Goal: Task Accomplishment & Management: Complete application form

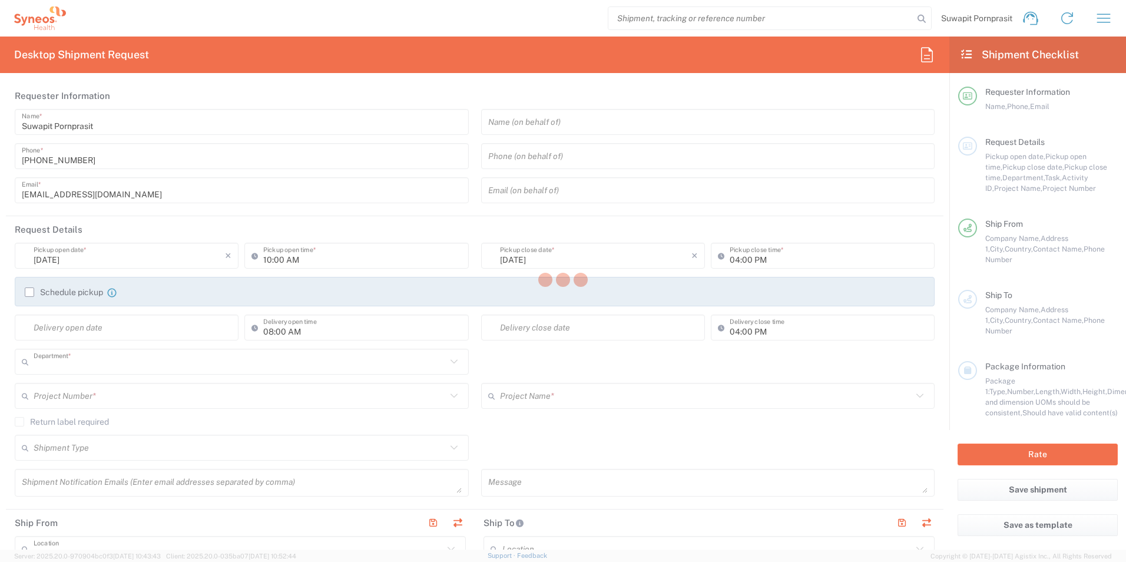
type input "3229"
type input "Syneos Health ([GEOGRAPHIC_DATA]) Limit"
type input "[GEOGRAPHIC_DATA]"
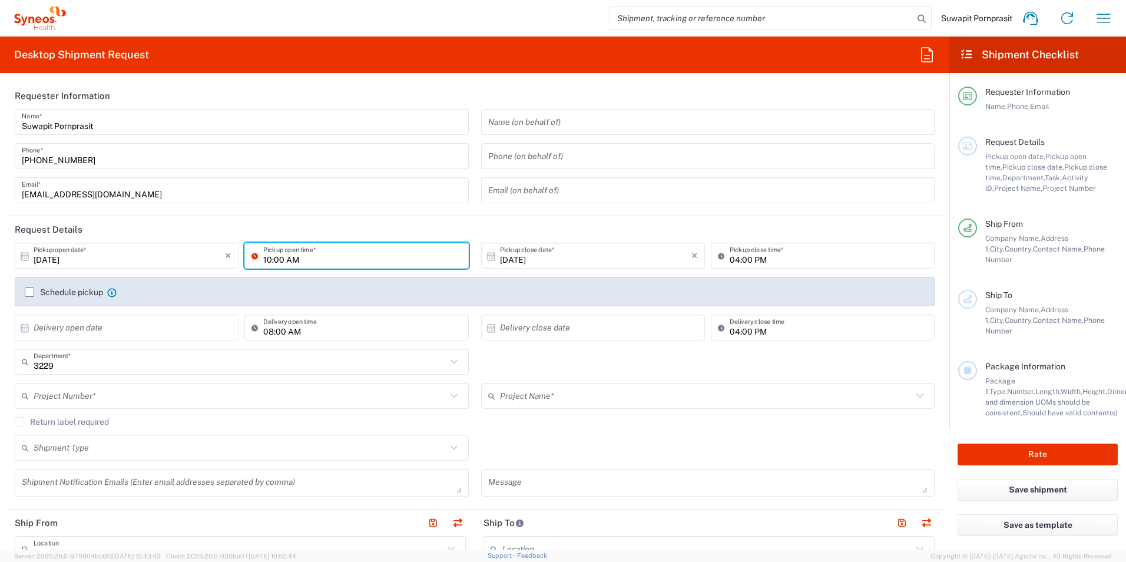
click at [265, 260] on input "10:00 AM" at bounding box center [362, 256] width 198 height 21
type input "11:00 AM"
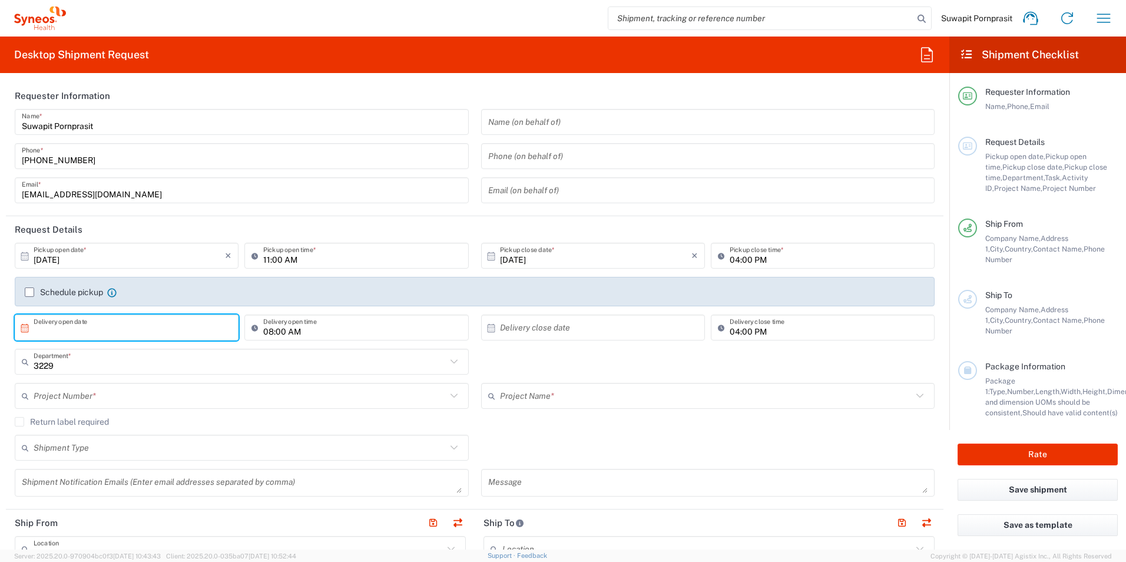
click at [133, 327] on input "text" at bounding box center [129, 327] width 191 height 21
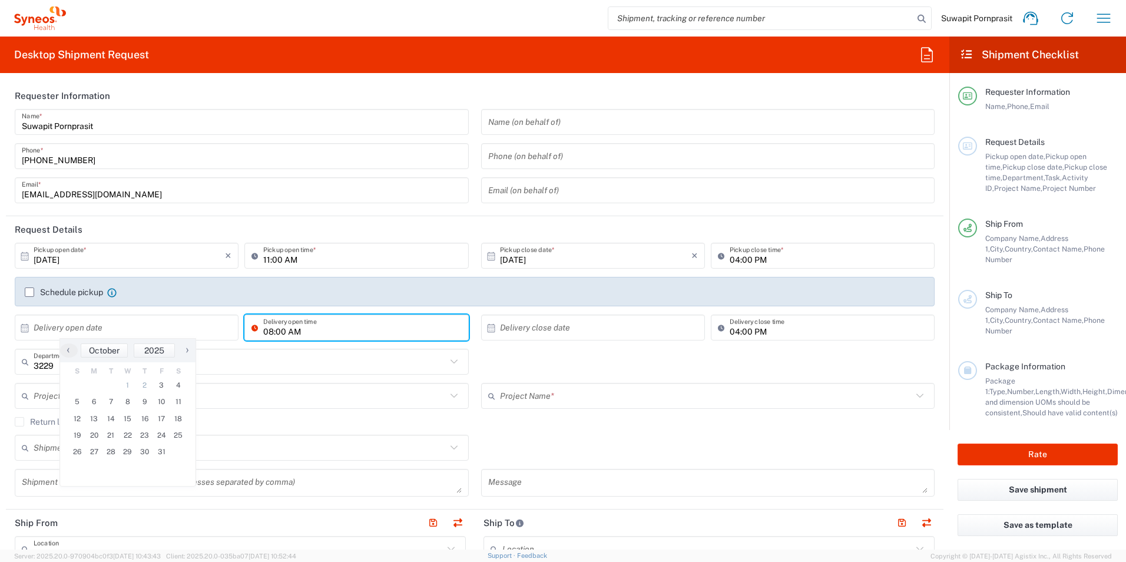
click at [338, 331] on input "08:00 AM" at bounding box center [362, 327] width 198 height 21
click at [168, 396] on input "text" at bounding box center [240, 396] width 413 height 21
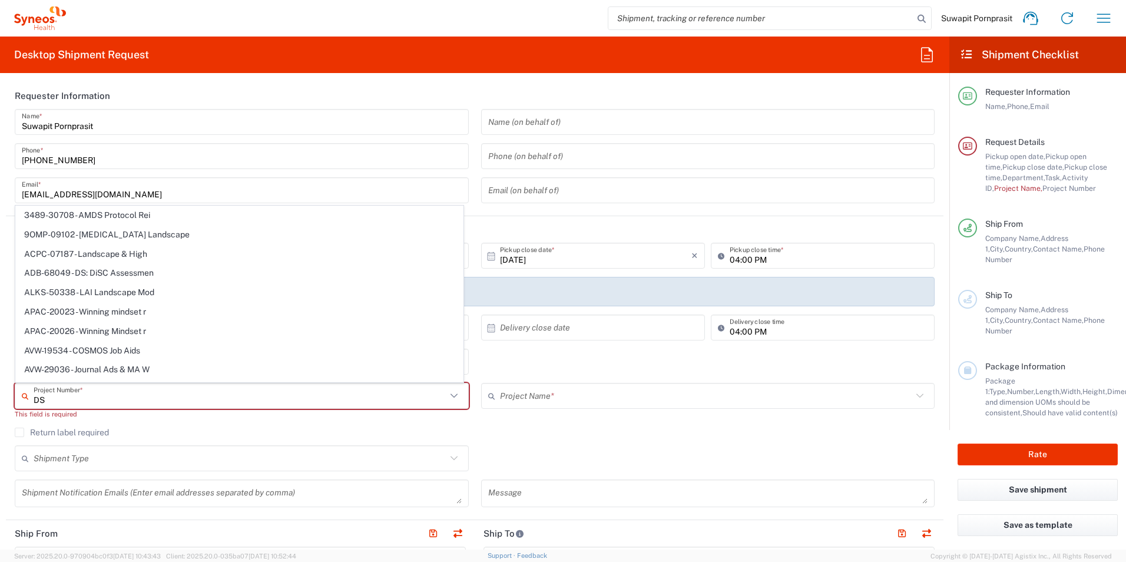
type input "D"
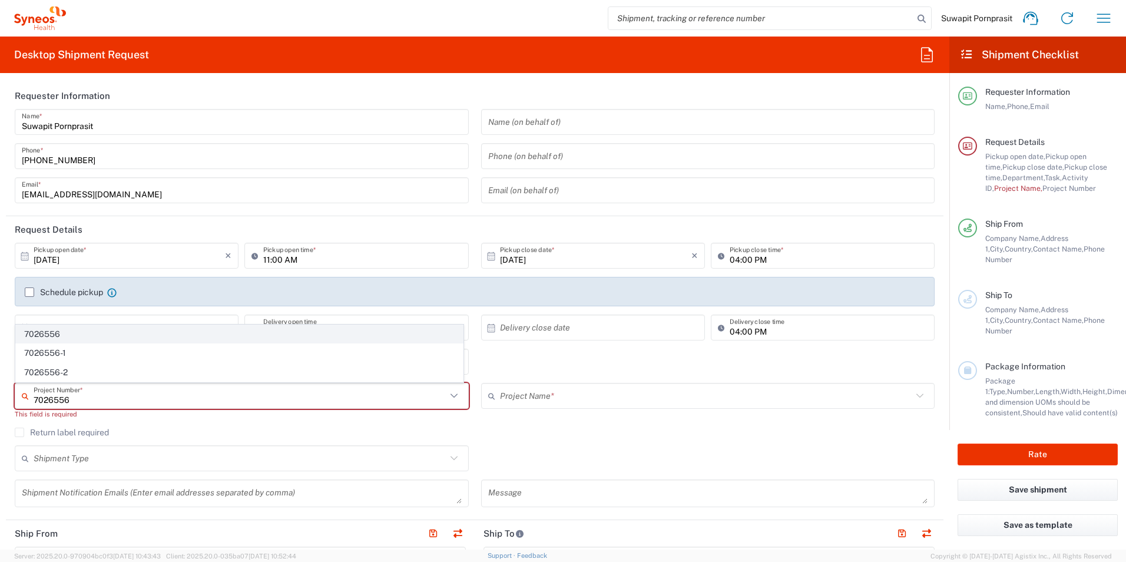
type input "7026556"
click at [105, 336] on span "7026556" at bounding box center [239, 334] width 447 height 18
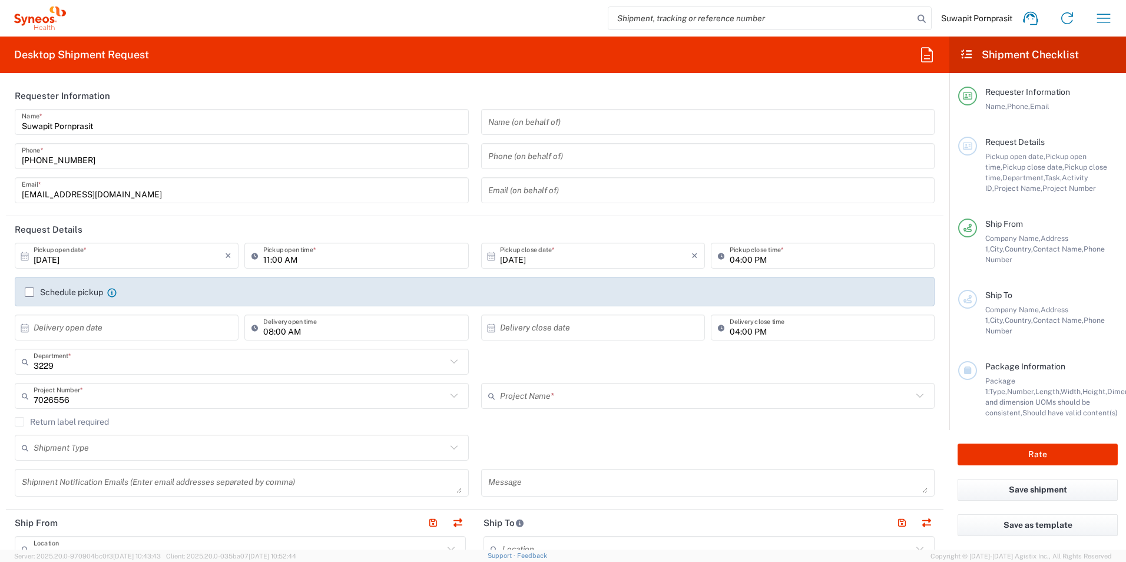
click at [557, 398] on input "text" at bounding box center [706, 396] width 413 height 21
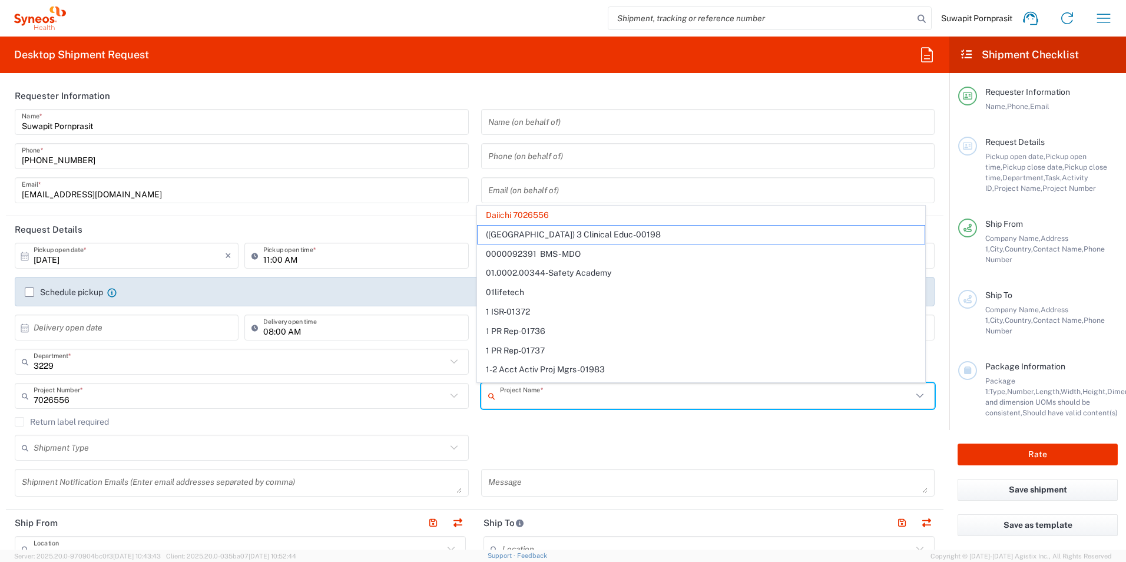
click at [588, 455] on div "Shipment Type Batch Regular" at bounding box center [475, 452] width 932 height 34
type input "Daiichi 7026556"
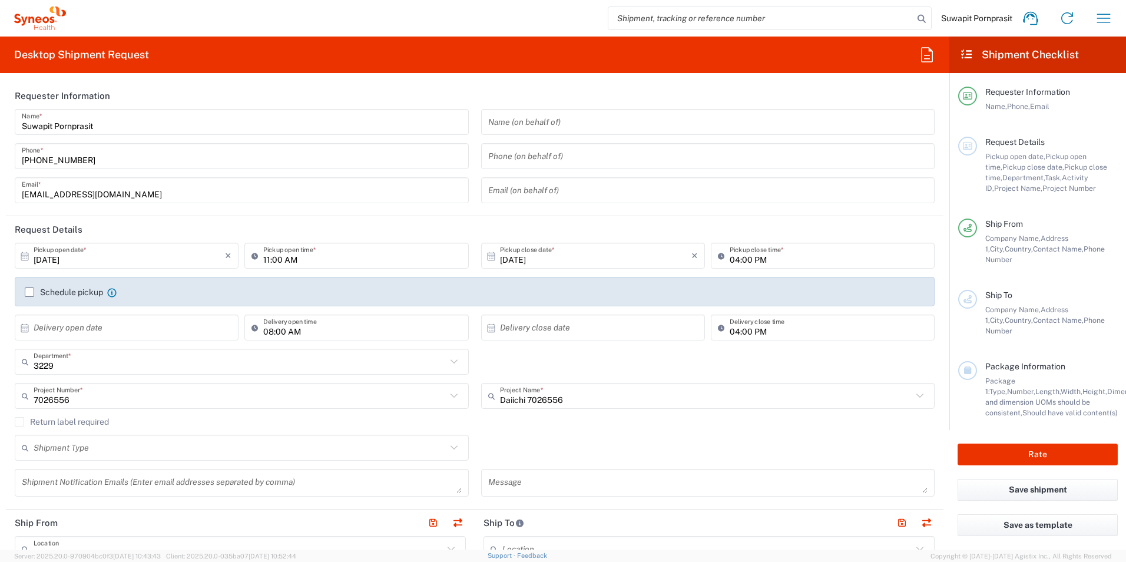
click at [307, 428] on div "Return label required" at bounding box center [475, 426] width 920 height 18
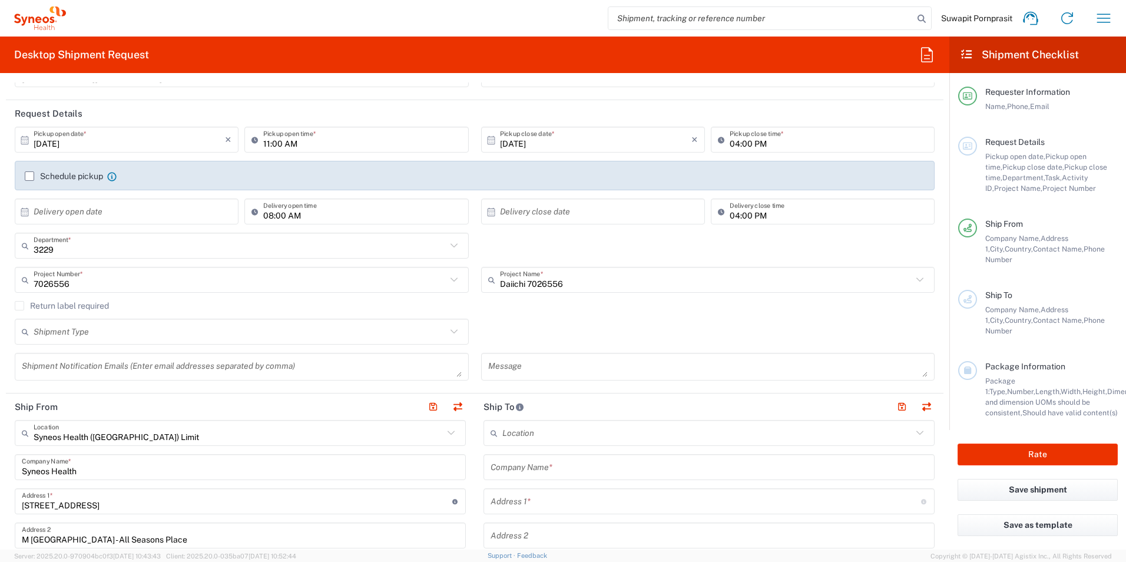
scroll to position [118, 0]
drag, startPoint x: 302, startPoint y: 435, endPoint x: 332, endPoint y: 427, distance: 31.0
click at [302, 435] on input "Syneos Health ([GEOGRAPHIC_DATA]) Limit" at bounding box center [239, 431] width 410 height 21
drag, startPoint x: 163, startPoint y: 433, endPoint x: 21, endPoint y: 426, distance: 142.1
click at [21, 426] on div "Focus copy Location" at bounding box center [240, 431] width 451 height 26
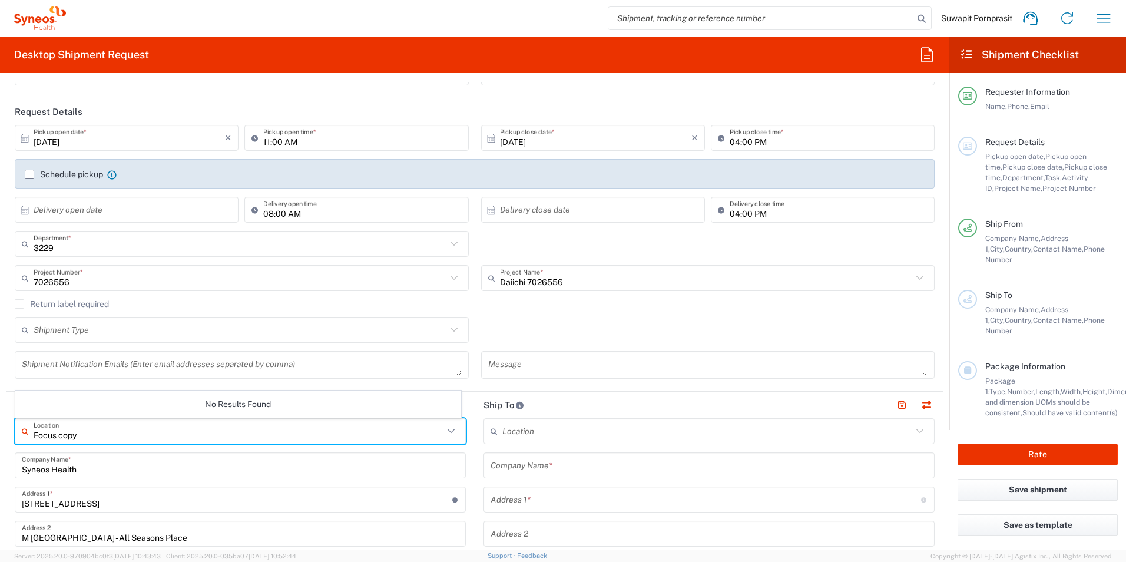
type input "Focus copy"
click at [114, 468] on input "Syneos Health" at bounding box center [240, 465] width 437 height 21
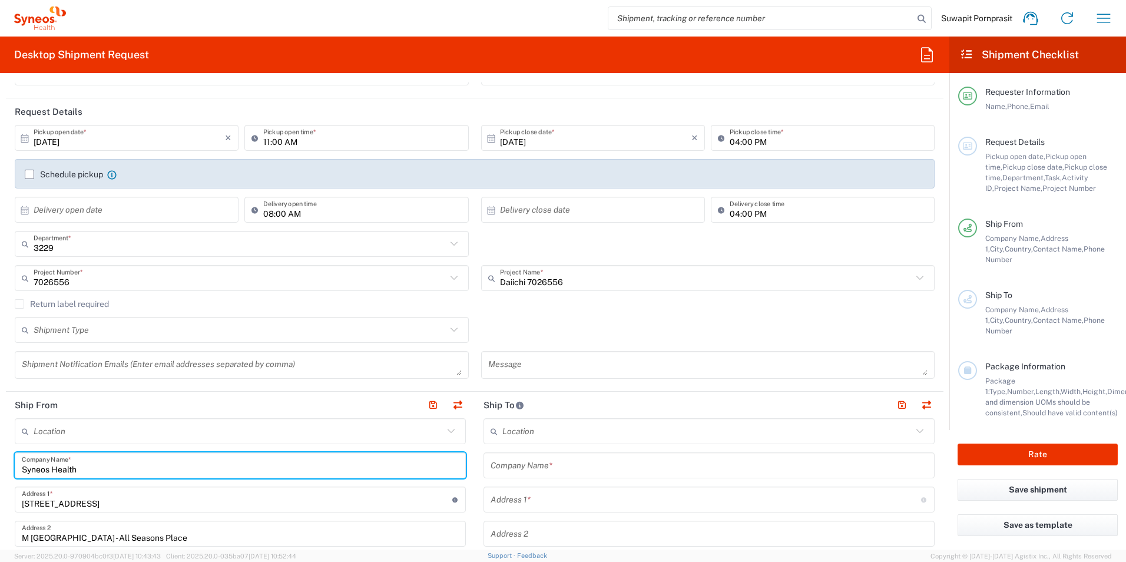
drag, startPoint x: 90, startPoint y: 468, endPoint x: -2, endPoint y: 455, distance: 92.8
click at [0, 455] on html "Suwapit Pornprasit Home Shipment estimator Shipment tracking Desktop shipment r…" at bounding box center [563, 281] width 1126 height 562
paste input "Focus copy"
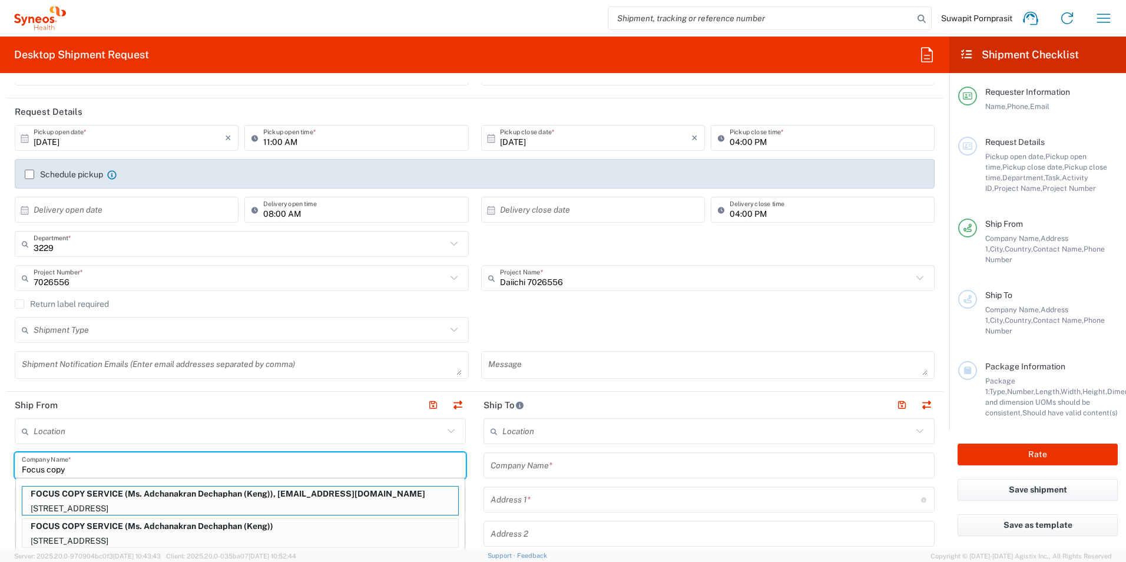
click at [119, 496] on p "FOCUS COPY SERVICE (Ms. Adchanakran Dechaphan (Keng)), [EMAIL_ADDRESS][DOMAIN_N…" at bounding box center [240, 493] width 436 height 15
type input "FOCUS COPY SERVICE"
type input "163 [GEOGRAPHIC_DATA]"
type input "[GEOGRAPHIC_DATA], [GEOGRAPHIC_DATA]"
type input "[GEOGRAPHIC_DATA]"
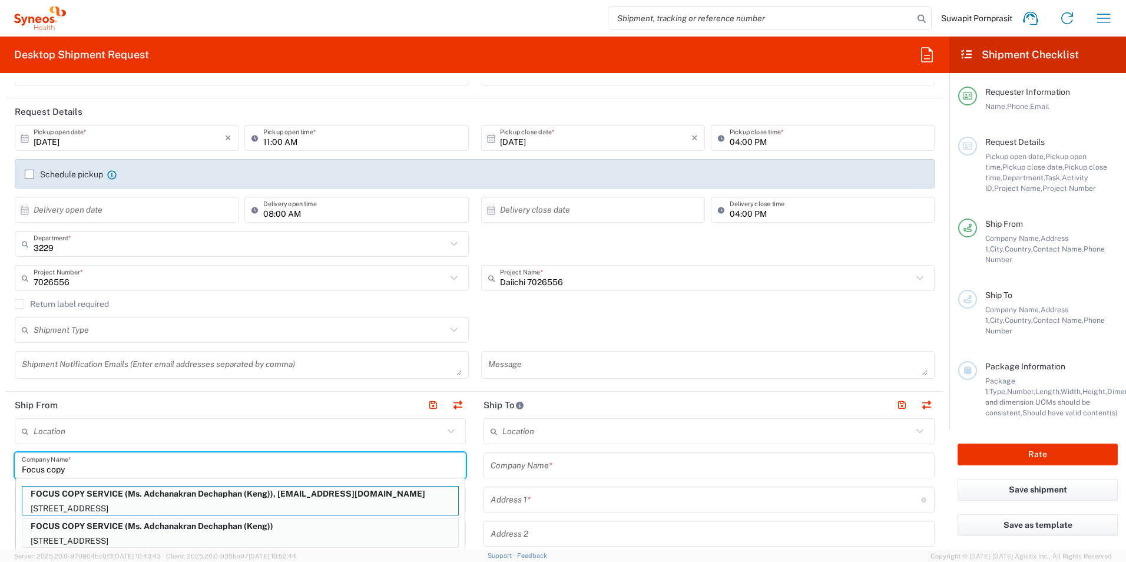
type input "10500"
type input "Ms. Adchanakran Dechaphan (Keng)"
type input "[PHONE_NUMBER]"
type input "[EMAIL_ADDRESS][DOMAIN_NAME]"
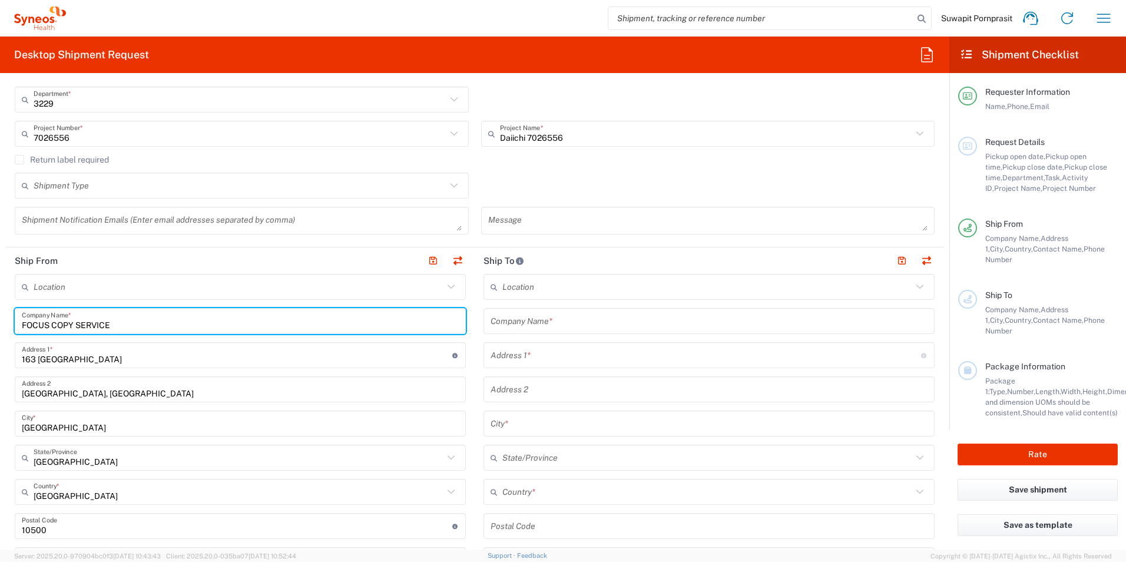
scroll to position [236, 0]
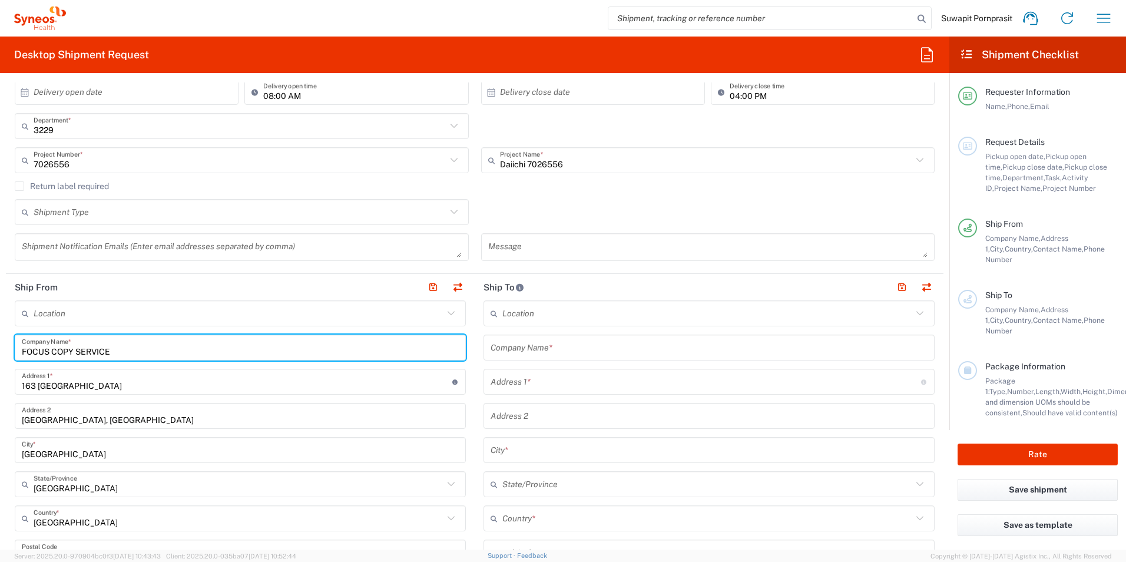
click at [511, 345] on input "text" at bounding box center [709, 347] width 437 height 21
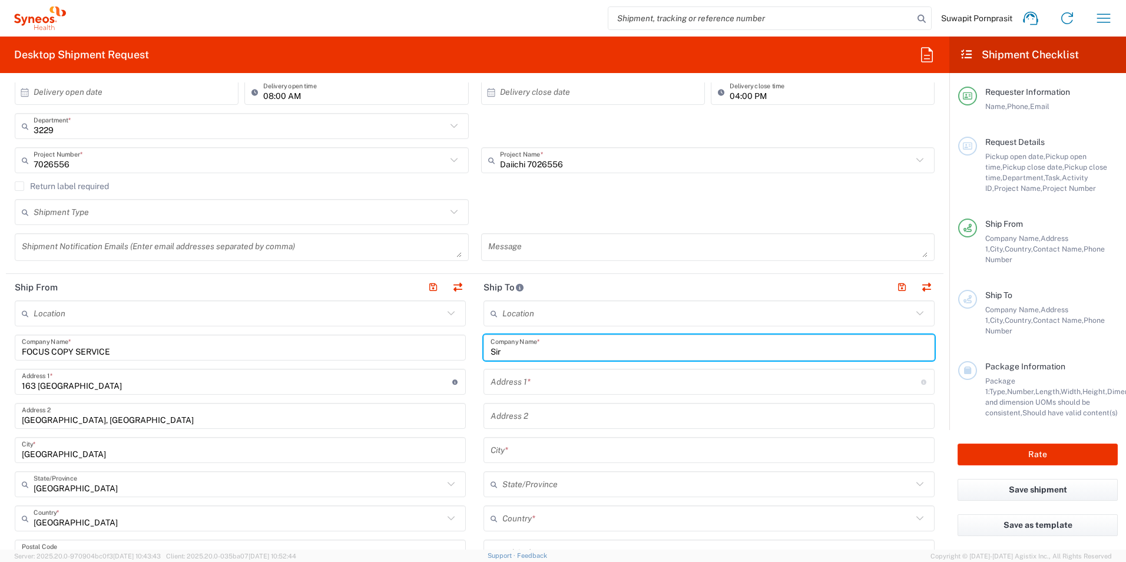
type input "Siri"
drag, startPoint x: 537, startPoint y: 348, endPoint x: 462, endPoint y: 343, distance: 74.9
click at [462, 343] on div "Ship From Location [PERSON_NAME] LLC-[GEOGRAPHIC_DATA] [GEOGRAPHIC_DATA] [GEOGR…" at bounding box center [475, 554] width 938 height 560
type input "SICRES"
click at [566, 317] on input "text" at bounding box center [707, 313] width 410 height 21
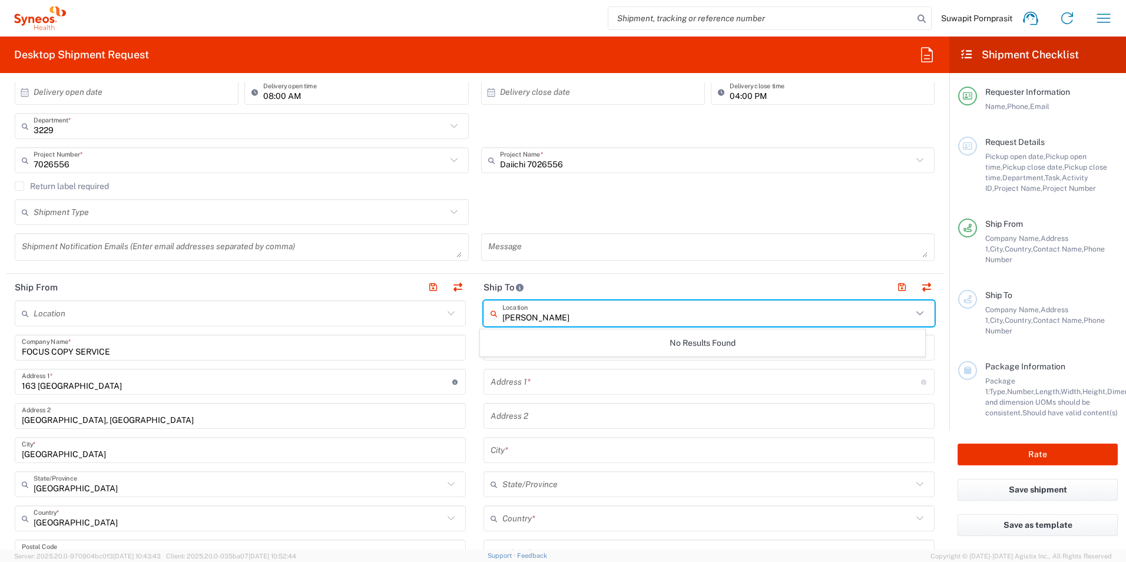
drag, startPoint x: 578, startPoint y: 316, endPoint x: 498, endPoint y: 303, distance: 81.7
click at [502, 303] on input "[PERSON_NAME]" at bounding box center [707, 313] width 410 height 21
type input "SIMR"
click at [542, 313] on input "SIMR" at bounding box center [707, 313] width 410 height 21
click at [529, 316] on input "SIMR" at bounding box center [707, 313] width 410 height 21
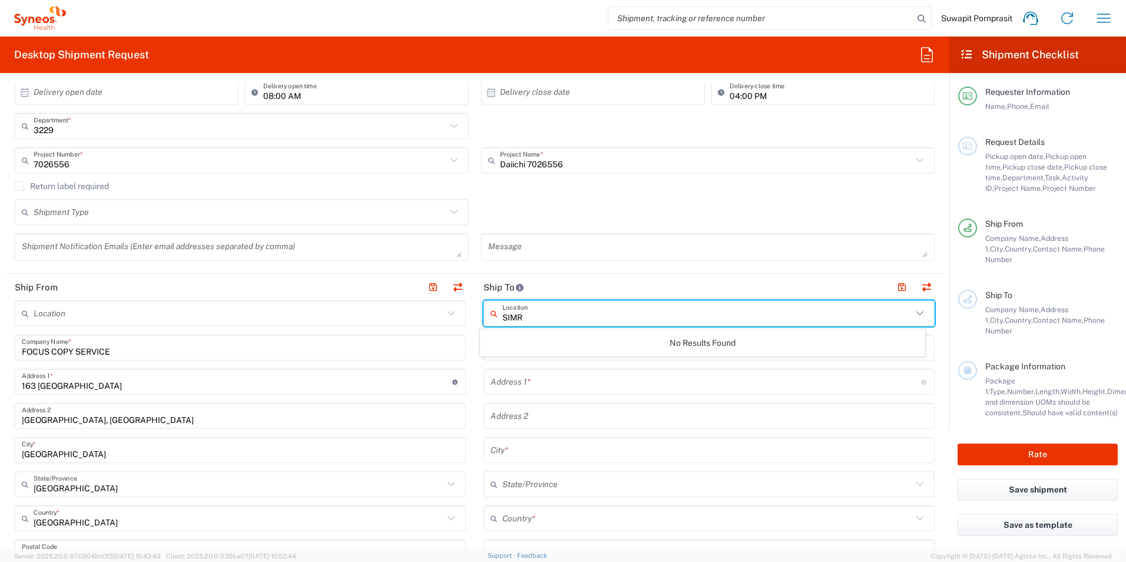
drag, startPoint x: 518, startPoint y: 316, endPoint x: 490, endPoint y: 317, distance: 28.3
click at [490, 317] on div "SIMR Location" at bounding box center [709, 313] width 451 height 26
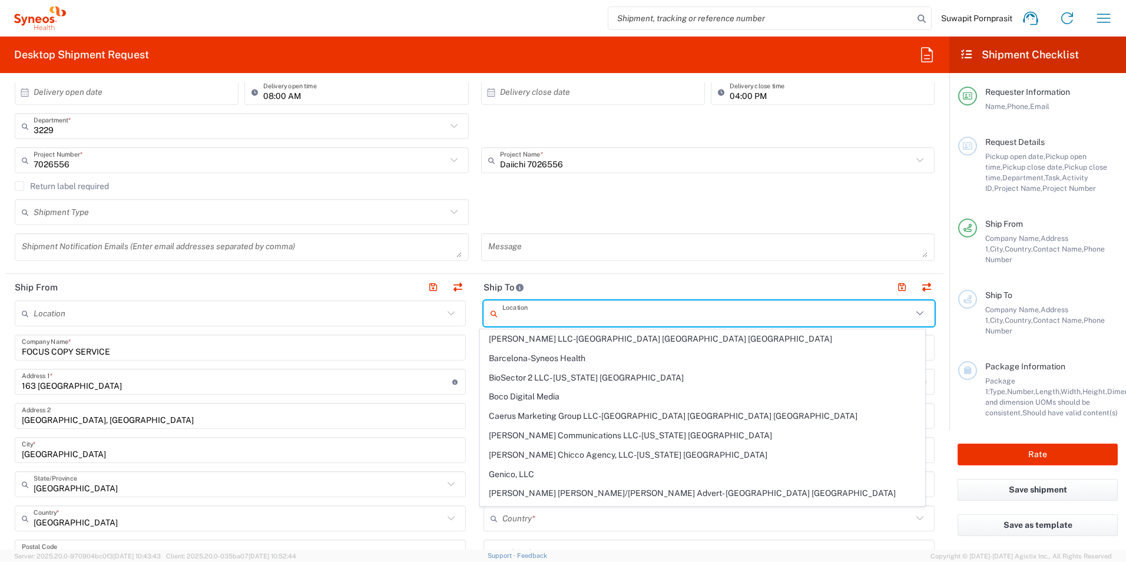
click at [532, 313] on input "text" at bounding box center [707, 313] width 410 height 21
type input "[PERSON_NAME]"
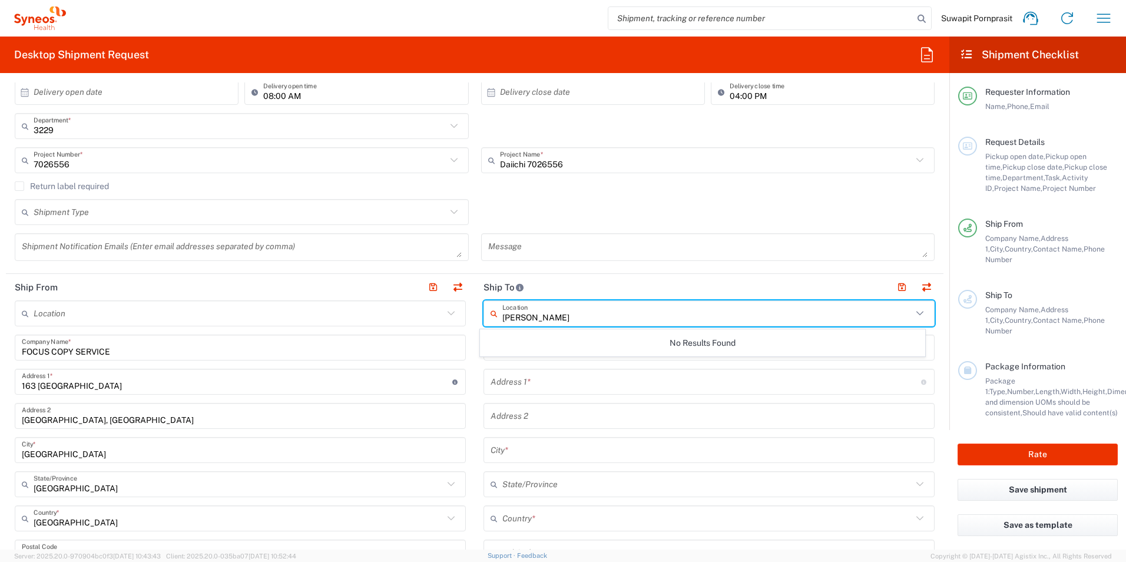
drag, startPoint x: 531, startPoint y: 312, endPoint x: 496, endPoint y: 319, distance: 35.3
click at [496, 319] on div "Siriraj Location" at bounding box center [709, 313] width 451 height 26
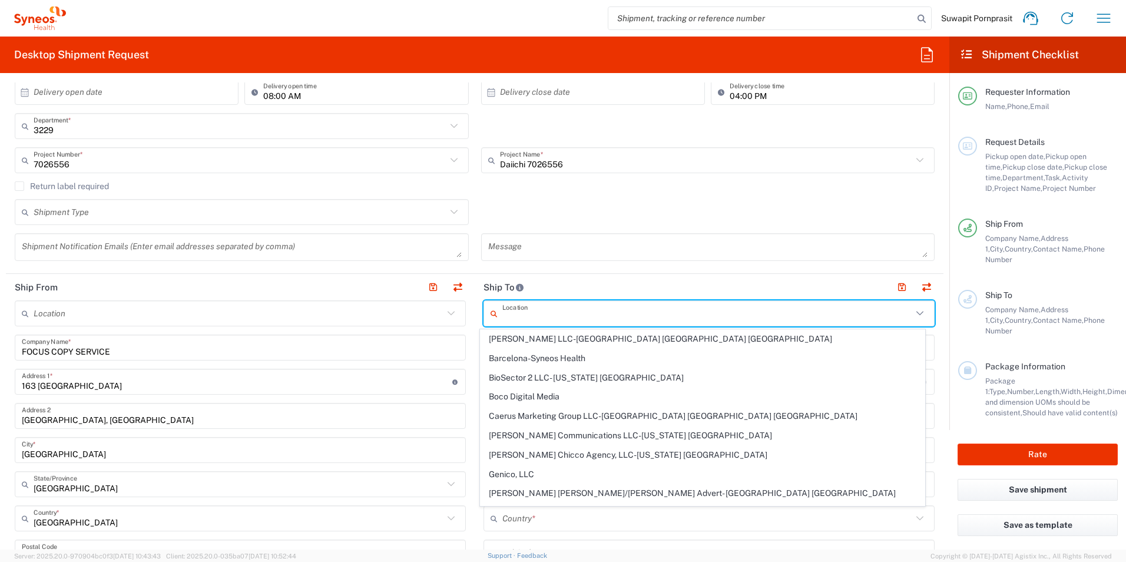
click at [475, 362] on main "Location [PERSON_NAME] LLC-[GEOGRAPHIC_DATA] [GEOGRAPHIC_DATA] [GEOGRAPHIC_DATA…" at bounding box center [709, 547] width 469 height 495
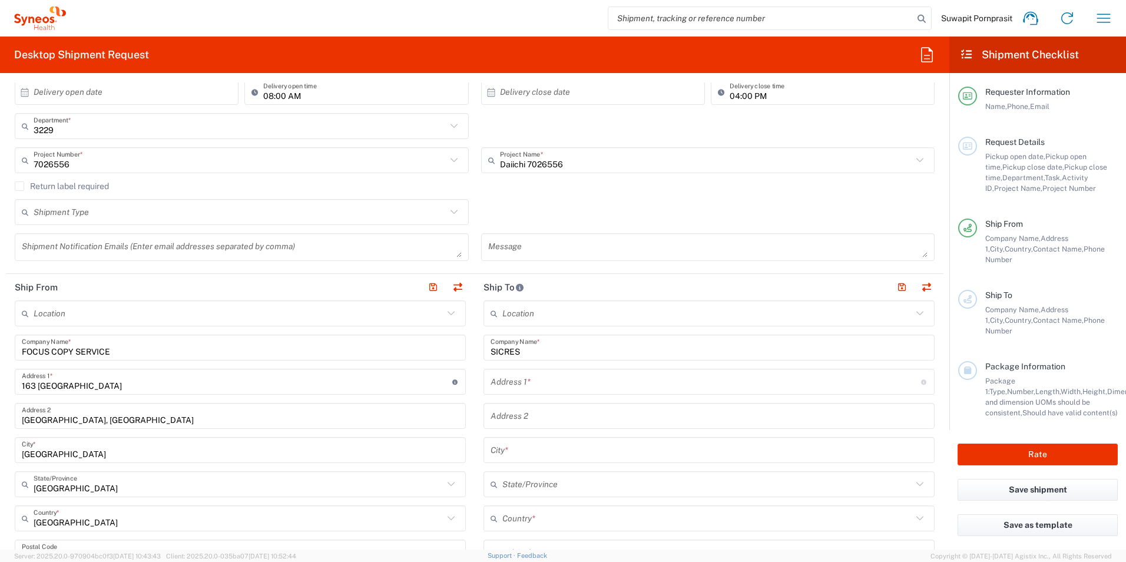
click at [475, 362] on main "Location [PERSON_NAME] LLC-[GEOGRAPHIC_DATA] [GEOGRAPHIC_DATA] [GEOGRAPHIC_DATA…" at bounding box center [709, 547] width 469 height 495
click at [526, 383] on input "text" at bounding box center [706, 382] width 431 height 21
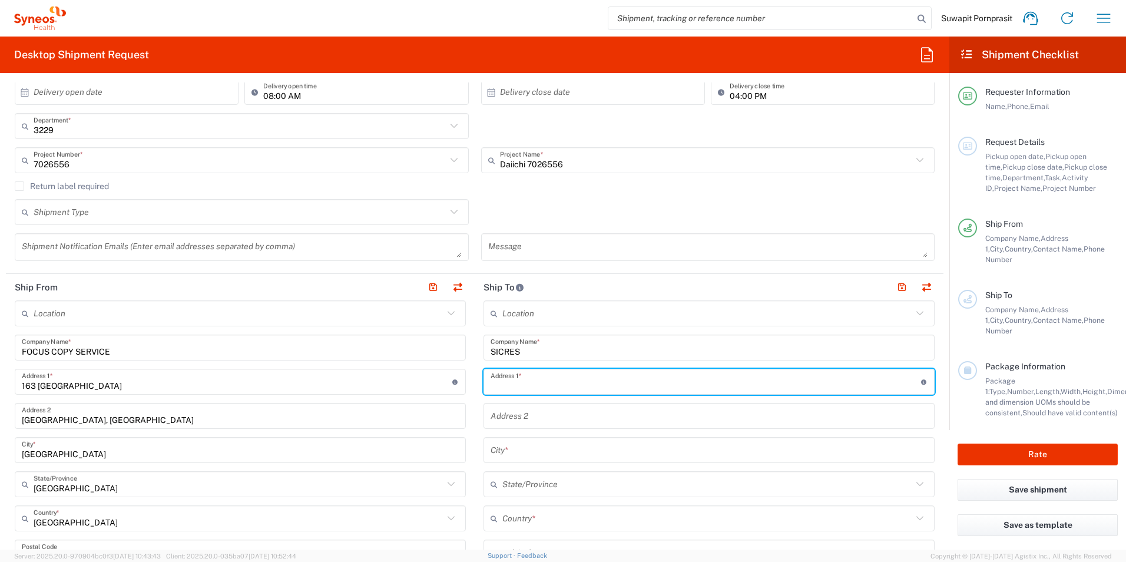
drag, startPoint x: 539, startPoint y: 346, endPoint x: 531, endPoint y: 349, distance: 8.8
click at [539, 346] on input "SICRES" at bounding box center [709, 347] width 437 height 21
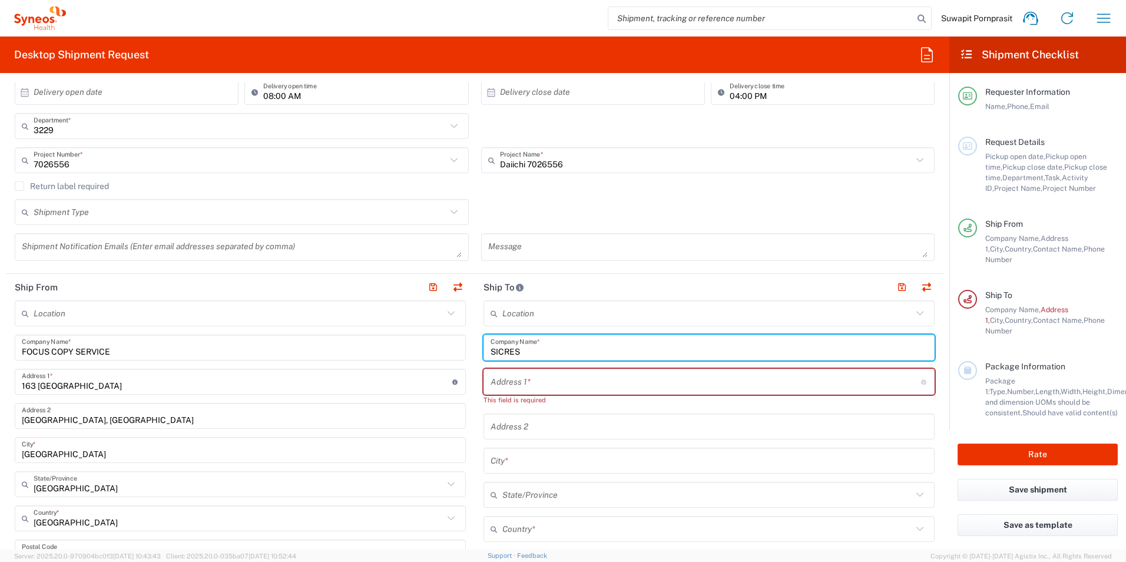
click at [531, 349] on input "SICRES" at bounding box center [709, 347] width 437 height 21
drag, startPoint x: 521, startPoint y: 353, endPoint x: 474, endPoint y: 353, distance: 46.5
click at [475, 353] on main "Location [PERSON_NAME] LLC-[GEOGRAPHIC_DATA] [GEOGRAPHIC_DATA] [GEOGRAPHIC_DATA…" at bounding box center [709, 552] width 469 height 505
click at [541, 349] on input "[PERSON_NAME]" at bounding box center [709, 347] width 437 height 21
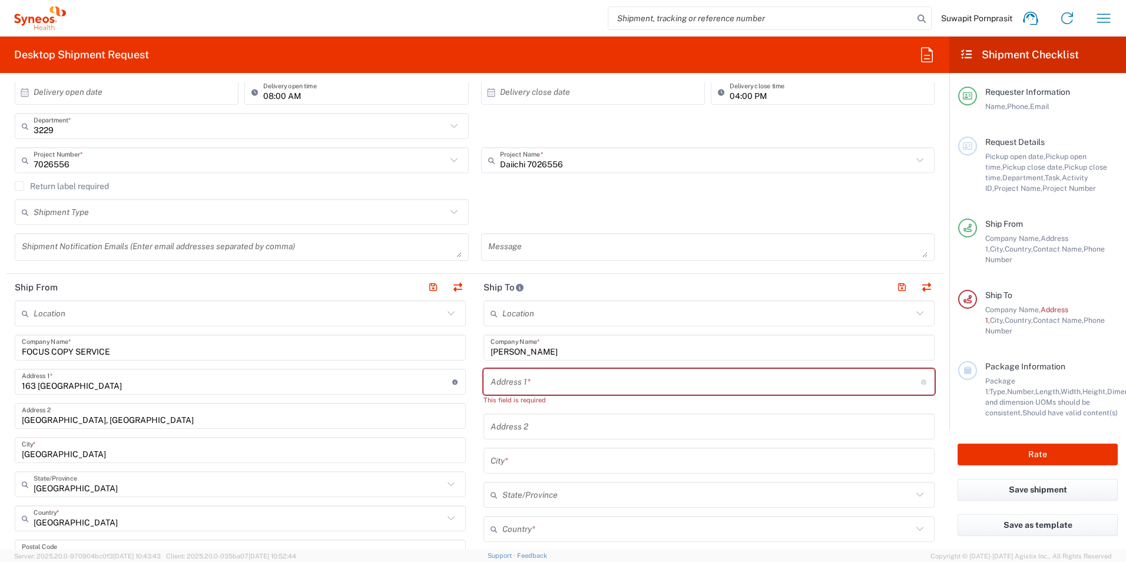
drag, startPoint x: 528, startPoint y: 346, endPoint x: 470, endPoint y: 347, distance: 57.7
click at [528, 346] on input "[PERSON_NAME]" at bounding box center [709, 347] width 437 height 21
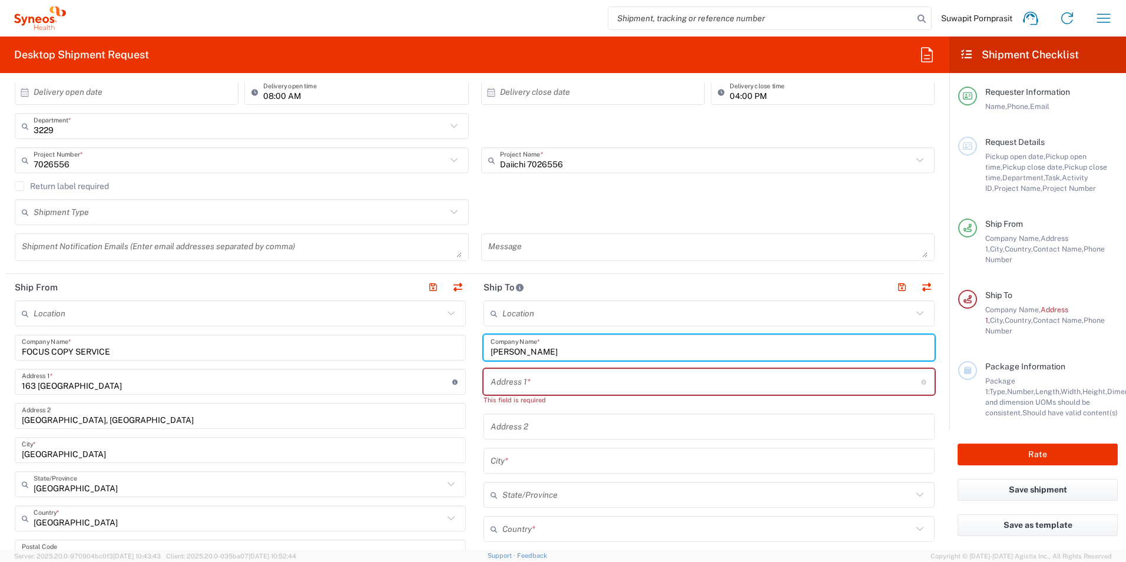
click at [475, 347] on main "Location [PERSON_NAME] LLC-[GEOGRAPHIC_DATA] [GEOGRAPHIC_DATA] [GEOGRAPHIC_DATA…" at bounding box center [709, 552] width 469 height 505
paste input "iCres"
type input "SiCres"
drag, startPoint x: 521, startPoint y: 352, endPoint x: 446, endPoint y: 345, distance: 75.1
click at [446, 345] on div "Ship From Location [PERSON_NAME] LLC-[GEOGRAPHIC_DATA] [GEOGRAPHIC_DATA] [GEOGR…" at bounding box center [475, 554] width 938 height 560
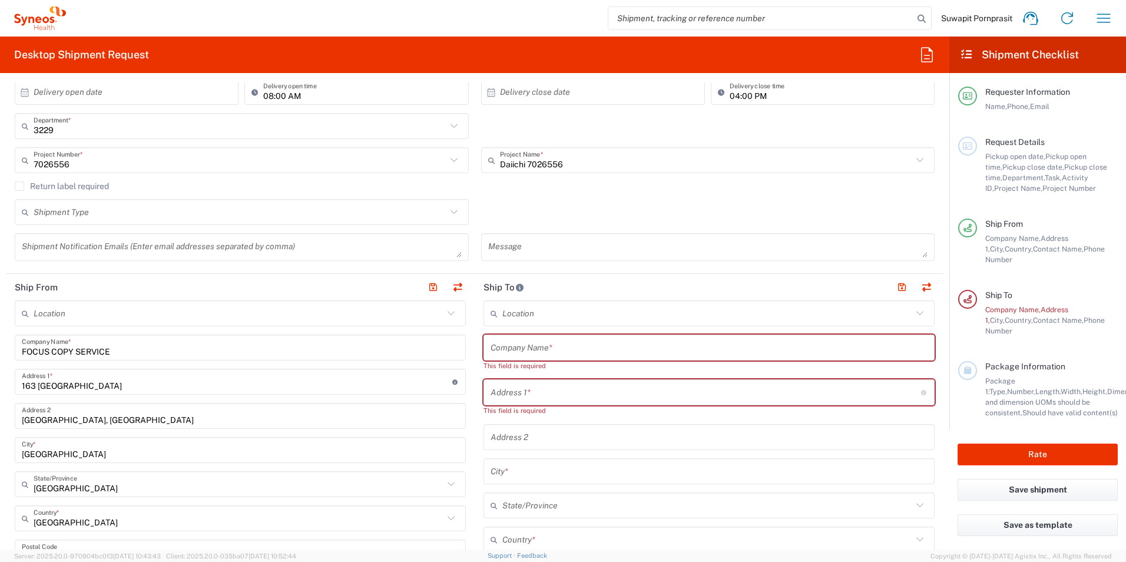
click at [666, 204] on div "Shipment Type Batch Regular" at bounding box center [475, 216] width 932 height 34
click at [535, 351] on input "text" at bounding box center [709, 347] width 437 height 21
click at [519, 395] on input "text" at bounding box center [706, 392] width 431 height 21
type input "[STREET_ADDRESS]"
type input "[GEOGRAPHIC_DATA] (SiMR)"
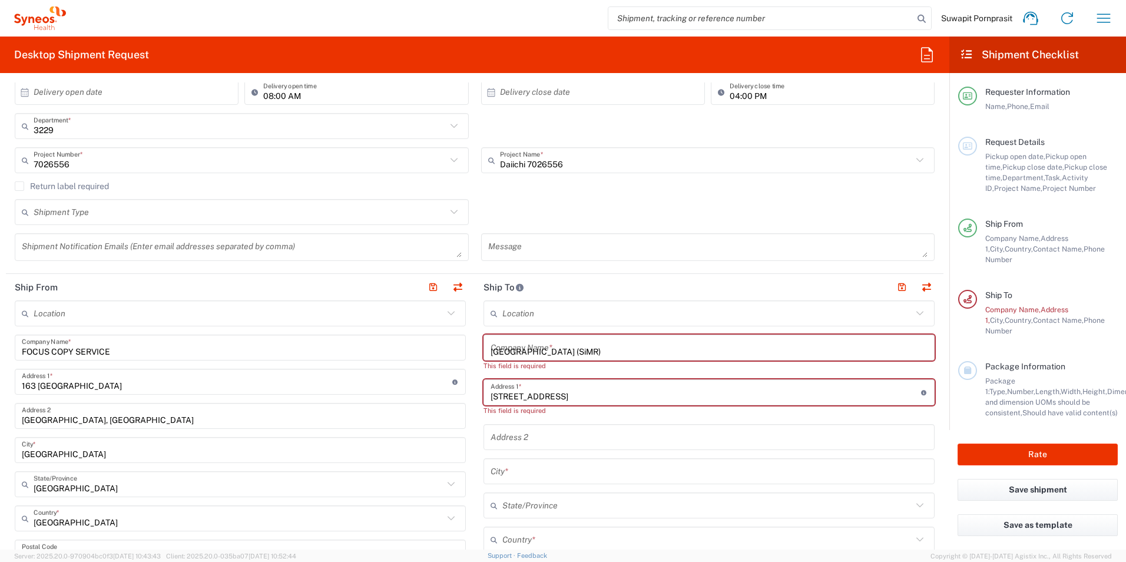
type input "Baan Gog Noi"
type input "[GEOGRAPHIC_DATA]"
type input "10700"
type input "0928039229"
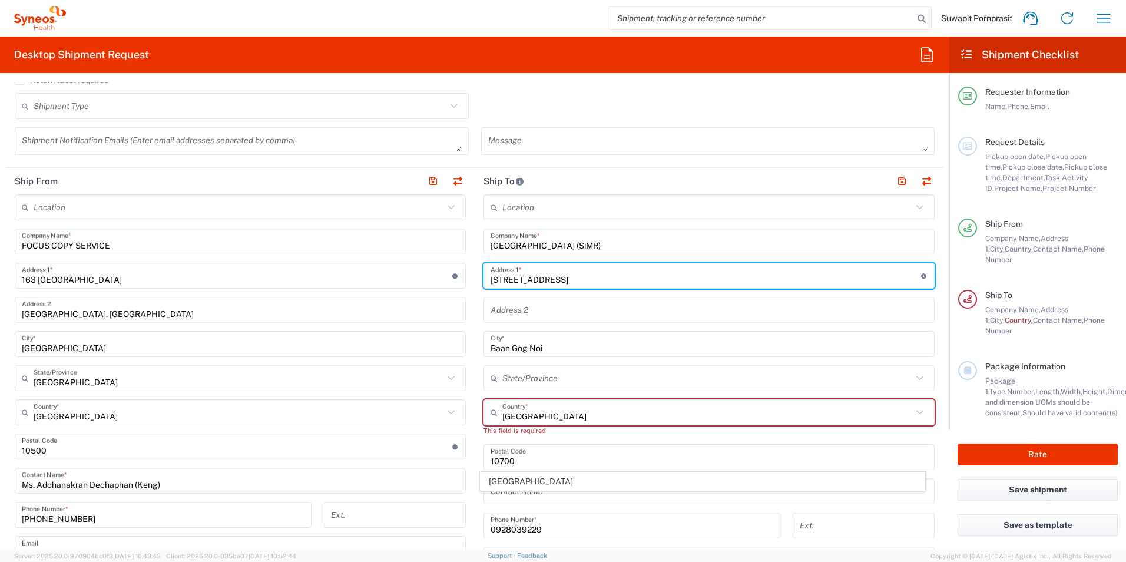
scroll to position [353, 0]
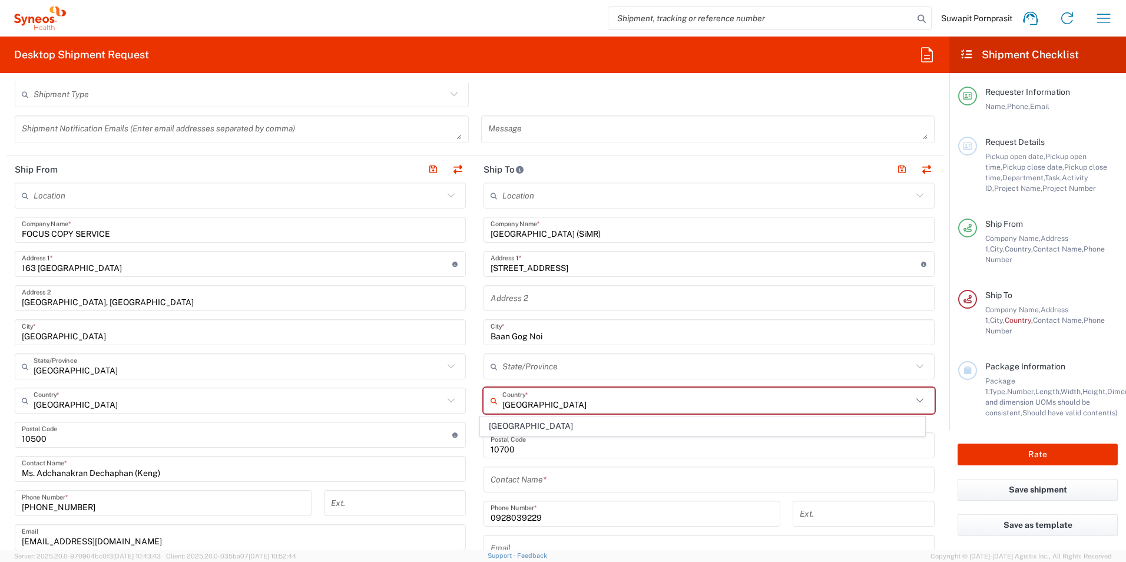
click at [553, 400] on input "[GEOGRAPHIC_DATA]" at bounding box center [707, 400] width 410 height 21
click at [475, 355] on main "Location [PERSON_NAME] LLC-[GEOGRAPHIC_DATA] [GEOGRAPHIC_DATA] [GEOGRAPHIC_DATA…" at bounding box center [709, 435] width 469 height 505
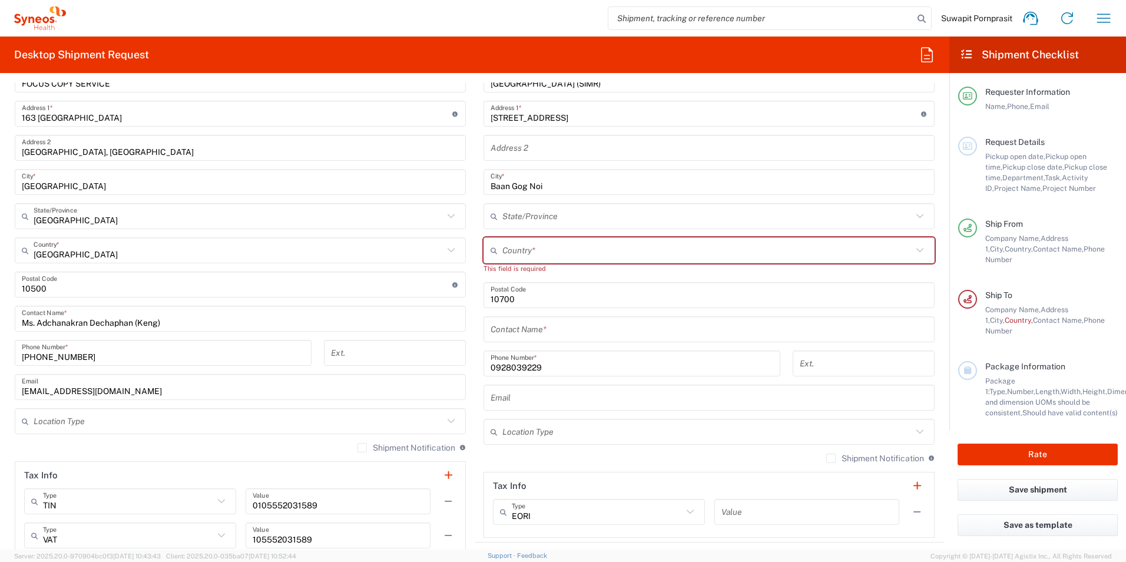
scroll to position [530, 0]
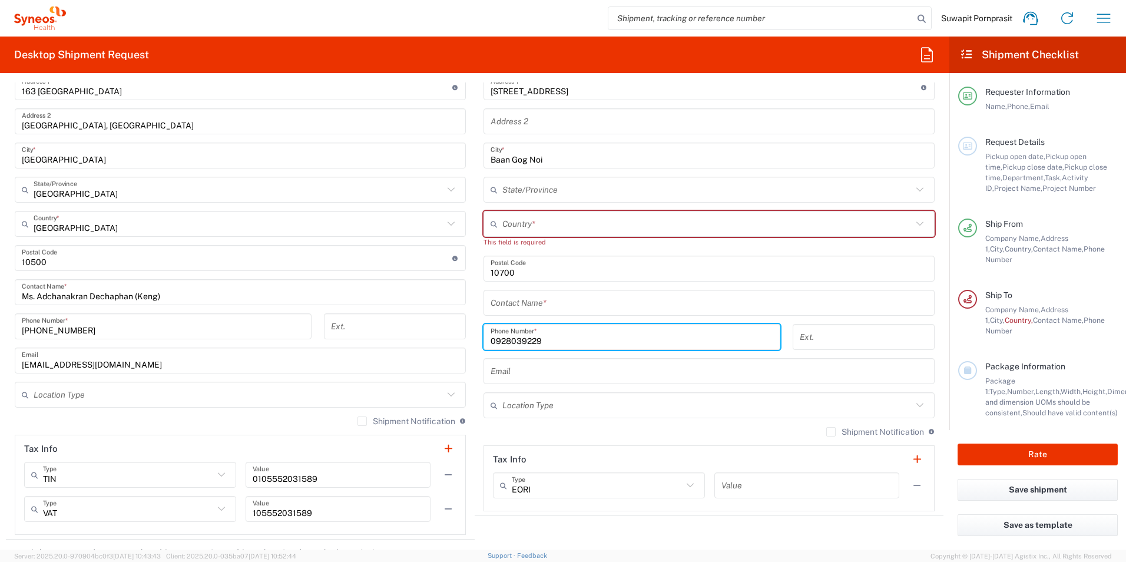
drag, startPoint x: 548, startPoint y: 341, endPoint x: 462, endPoint y: 342, distance: 86.0
click at [462, 342] on div "Ship From Location [PERSON_NAME] LLC-[GEOGRAPHIC_DATA] [GEOGRAPHIC_DATA] [GEOGR…" at bounding box center [475, 259] width 938 height 560
type input "0822316889"
click at [519, 230] on input "text" at bounding box center [707, 224] width 410 height 21
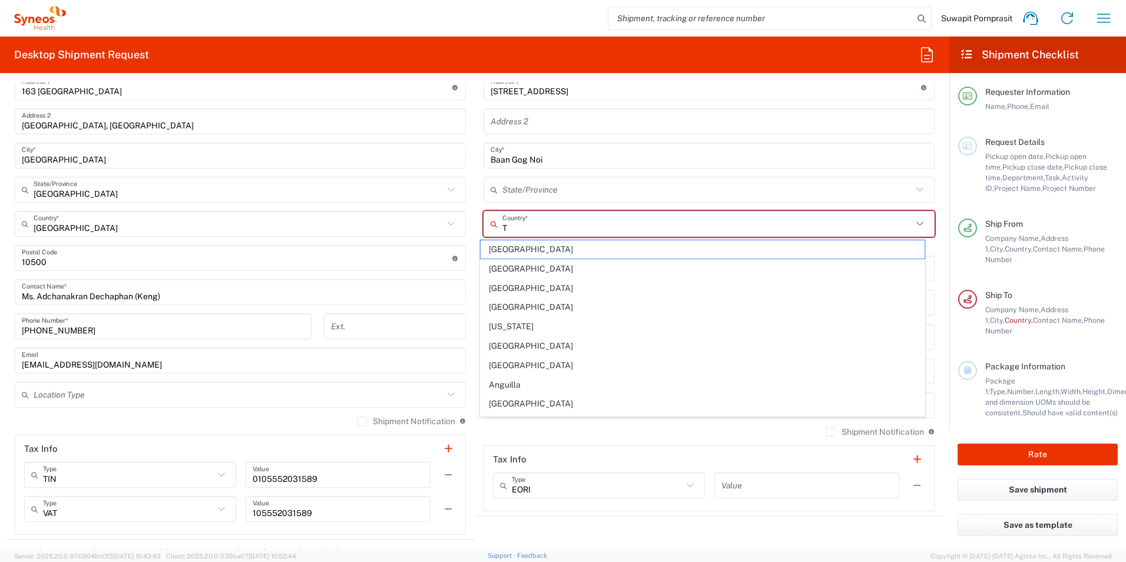
type input "Th"
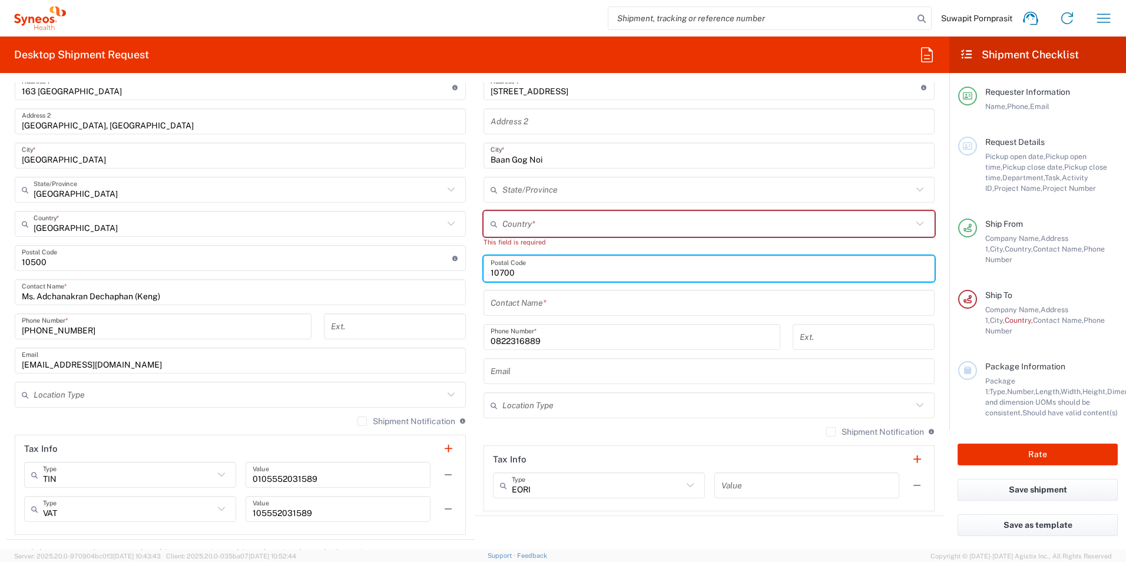
click at [484, 427] on div "Shipment Notification If checked, a shipment notification email will be sent to…" at bounding box center [709, 435] width 451 height 19
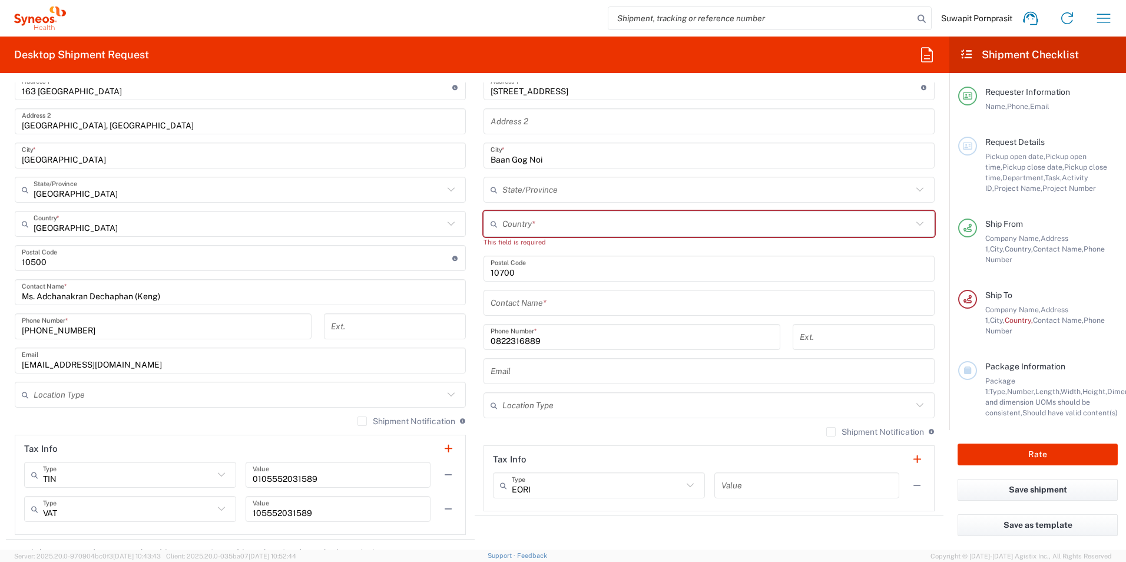
click at [539, 232] on input "text" at bounding box center [707, 224] width 410 height 21
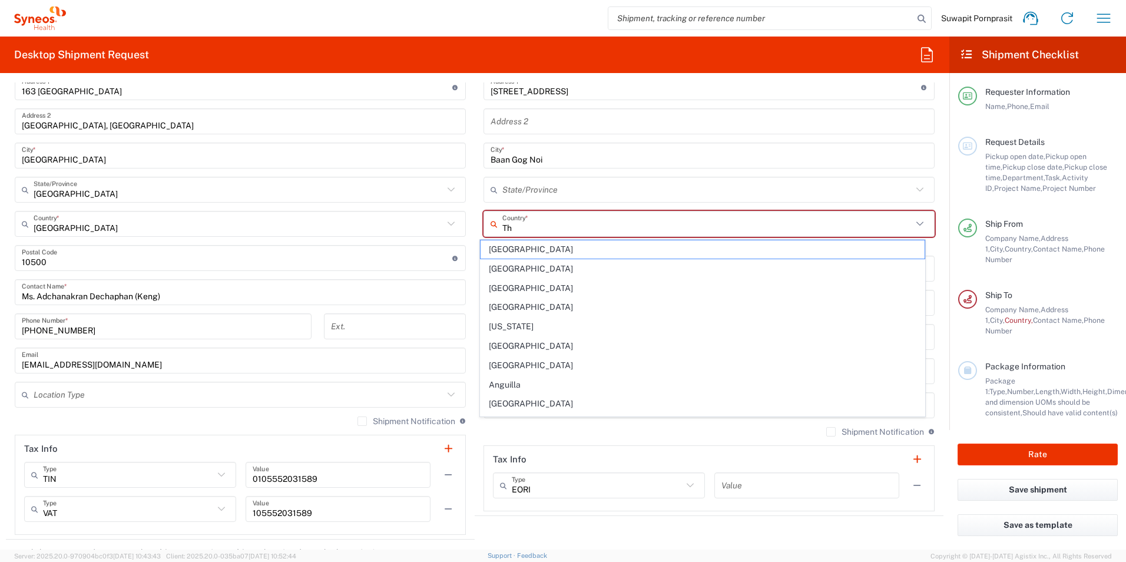
type input "Tha"
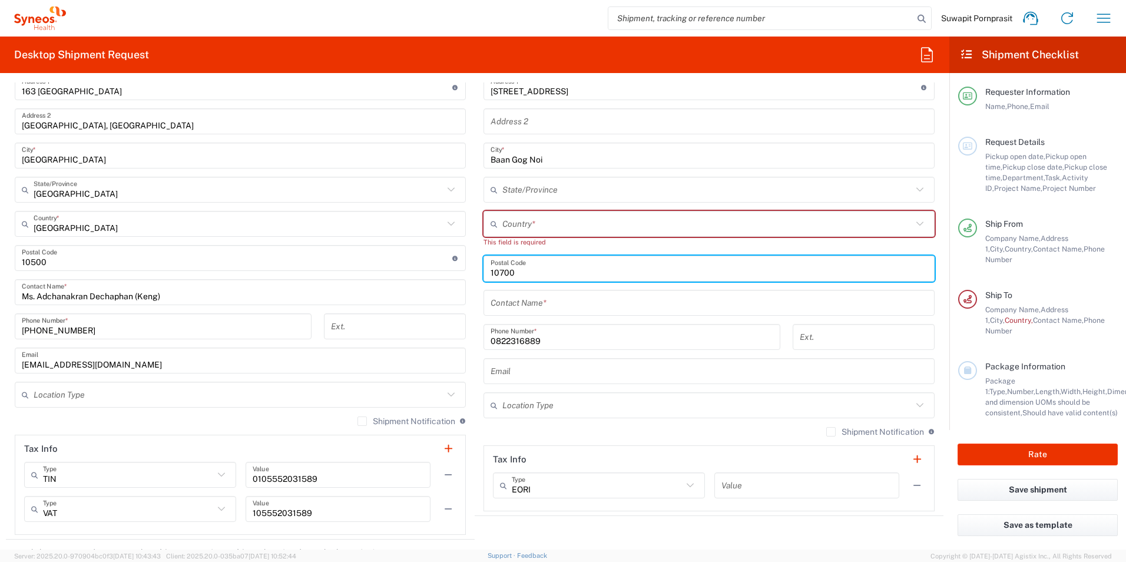
click at [545, 226] on input "text" at bounding box center [707, 224] width 410 height 21
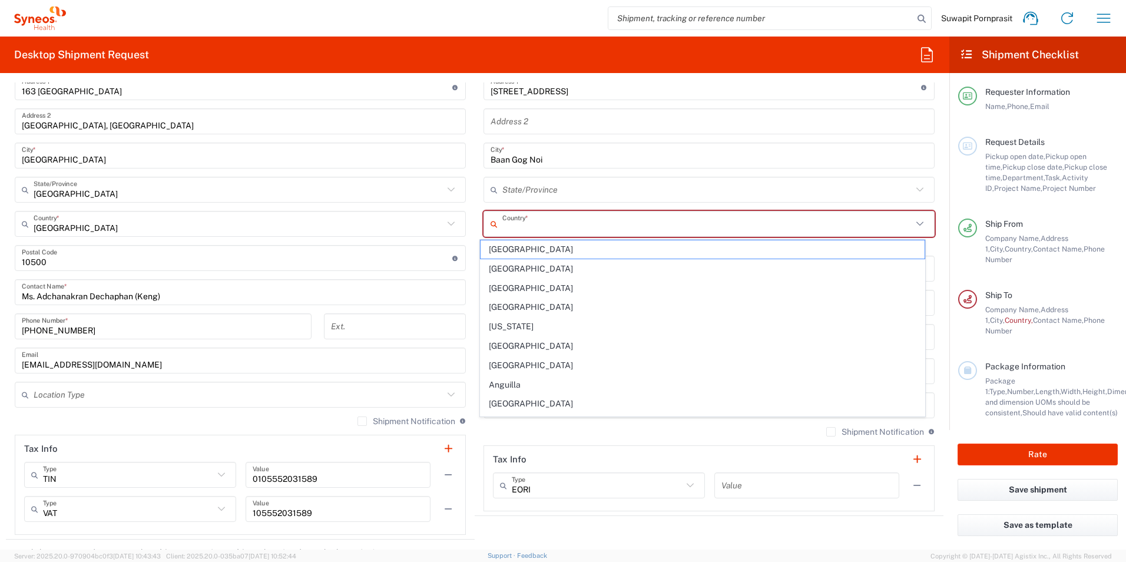
click at [545, 226] on input "text" at bounding box center [707, 224] width 410 height 21
type input "R"
click at [543, 226] on input "Th" at bounding box center [707, 224] width 410 height 21
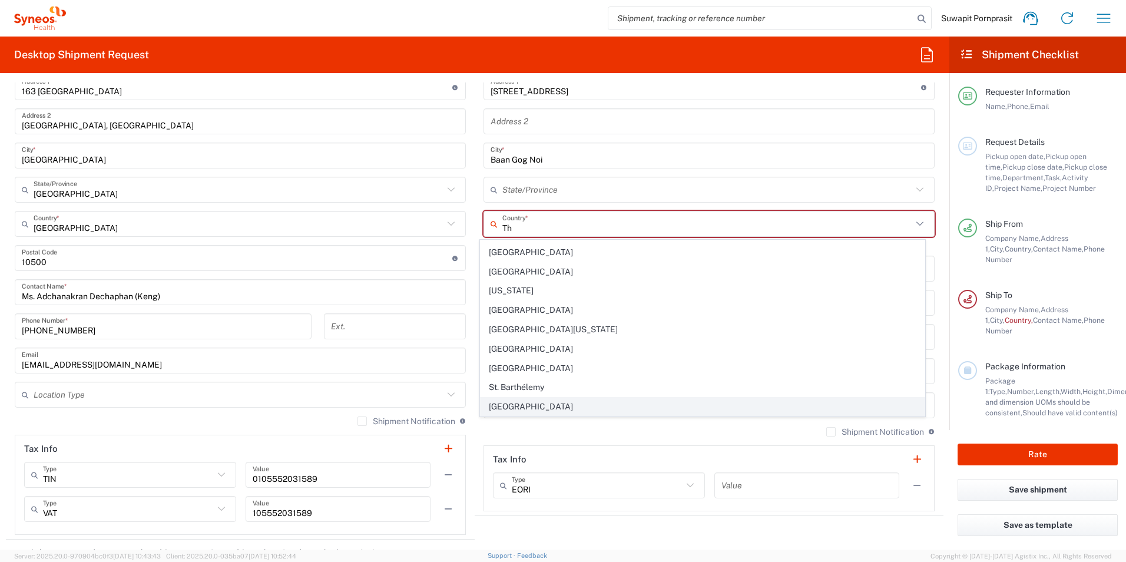
click at [515, 404] on span "[GEOGRAPHIC_DATA]" at bounding box center [703, 407] width 445 height 18
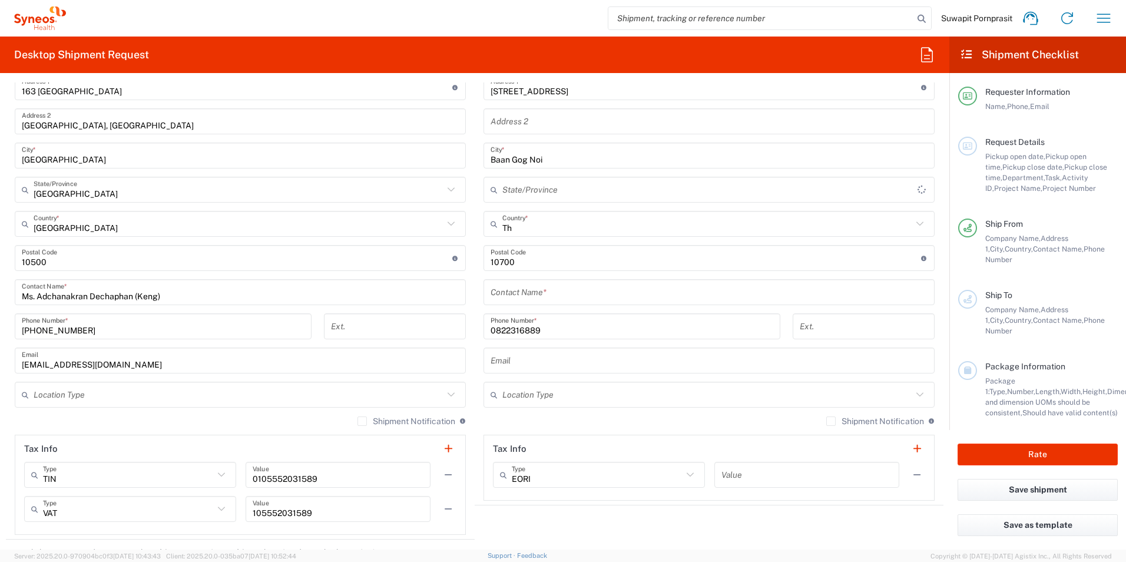
type input "[GEOGRAPHIC_DATA]"
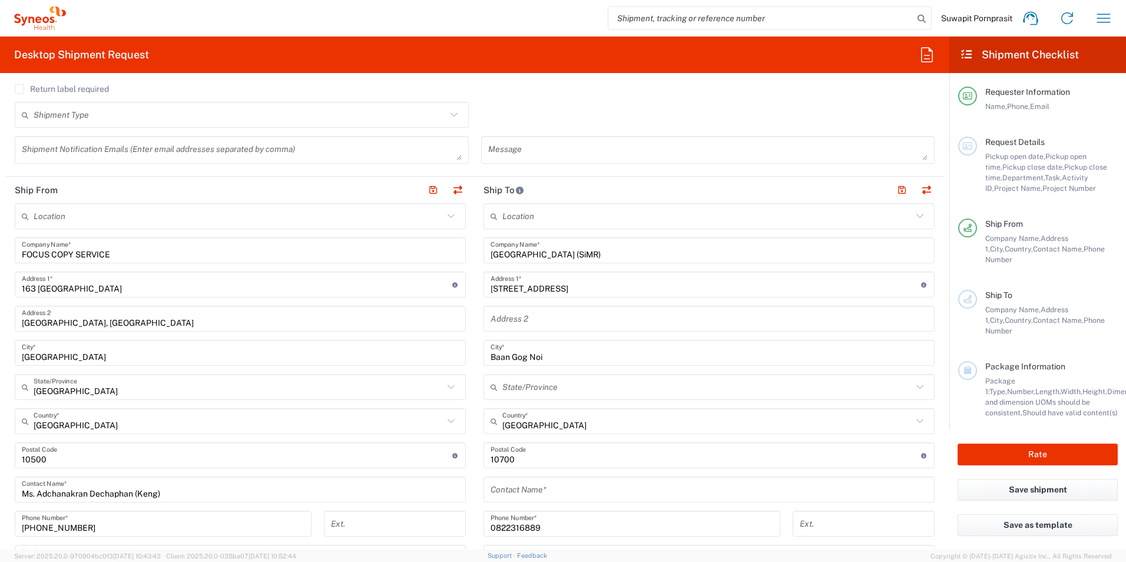
scroll to position [353, 0]
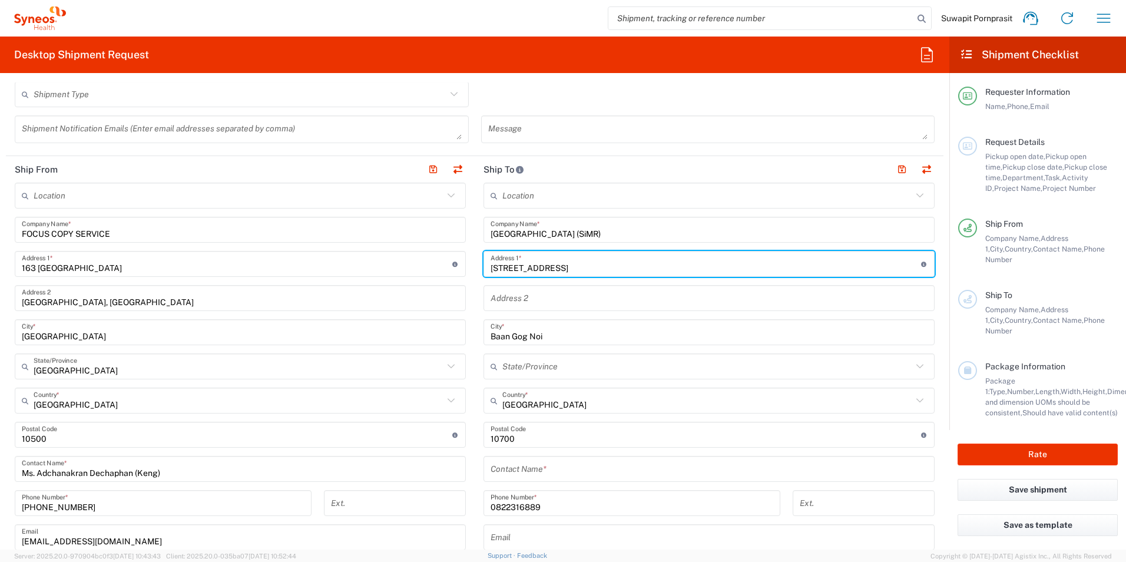
click at [634, 263] on input "[STREET_ADDRESS]" at bounding box center [706, 264] width 431 height 21
drag, startPoint x: 634, startPoint y: 263, endPoint x: 641, endPoint y: 254, distance: 11.0
click at [634, 263] on input "[STREET_ADDRESS]" at bounding box center [706, 264] width 431 height 21
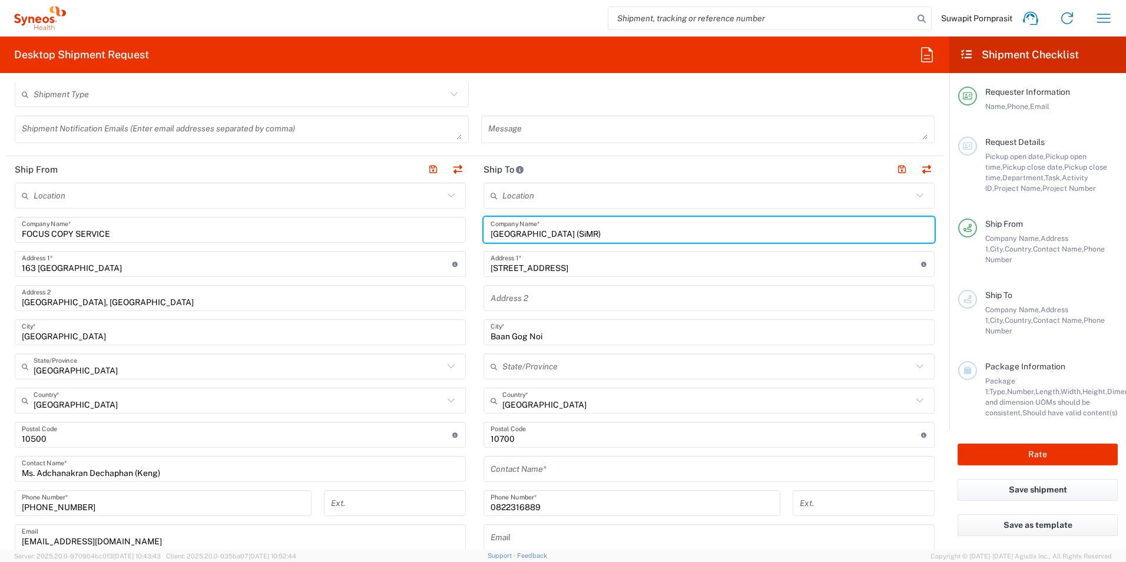
click at [651, 230] on input "[GEOGRAPHIC_DATA] (SiMR)" at bounding box center [709, 230] width 437 height 21
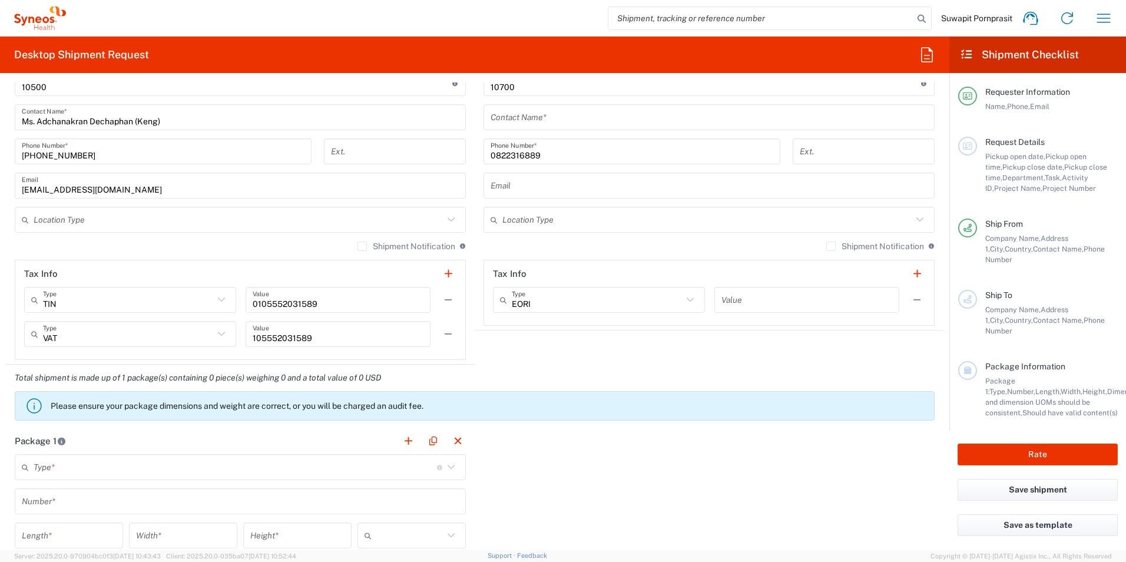
scroll to position [707, 0]
type input "[GEOGRAPHIC_DATA] (SiMR) 10 Floor"
click at [602, 348] on agx-shipment-stop-widget "Ship To Location [PERSON_NAME] LLC-[GEOGRAPHIC_DATA] [GEOGRAPHIC_DATA] [GEOGRAP…" at bounding box center [709, 83] width 469 height 560
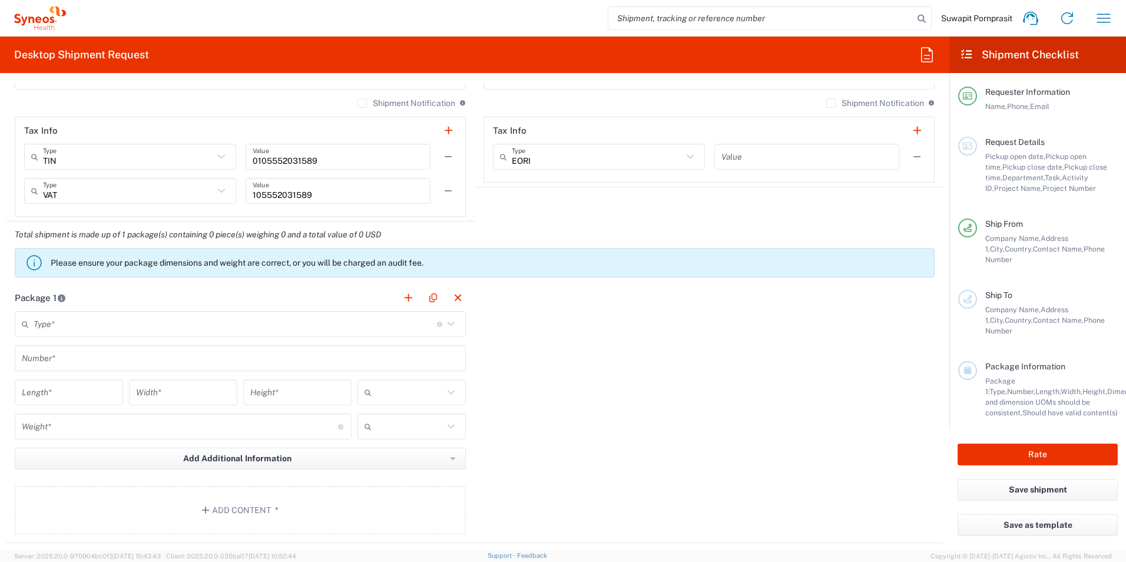
scroll to position [883, 0]
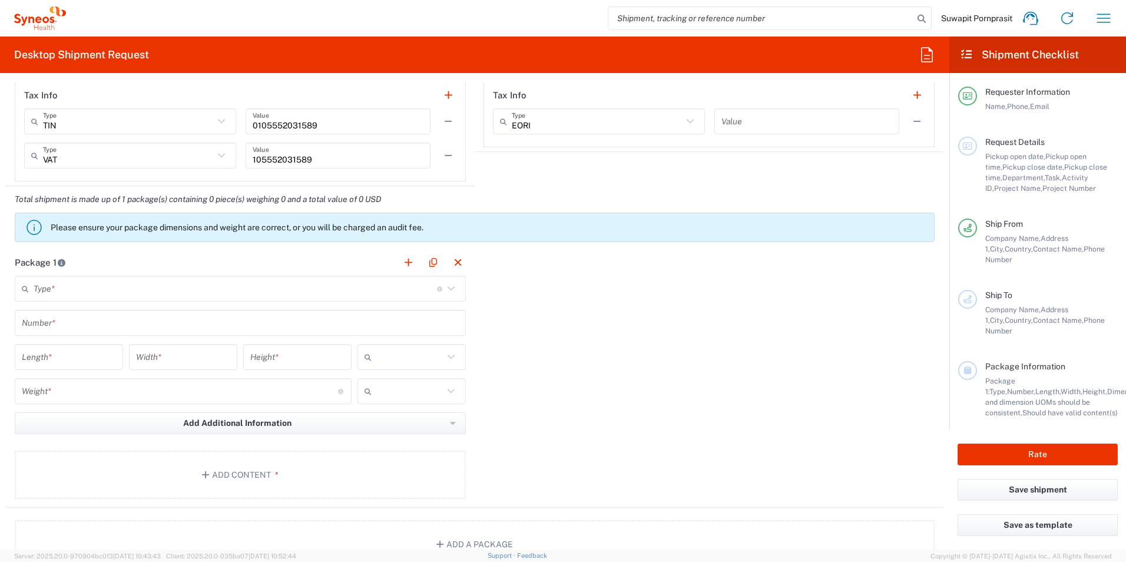
click at [45, 284] on input "text" at bounding box center [235, 289] width 403 height 21
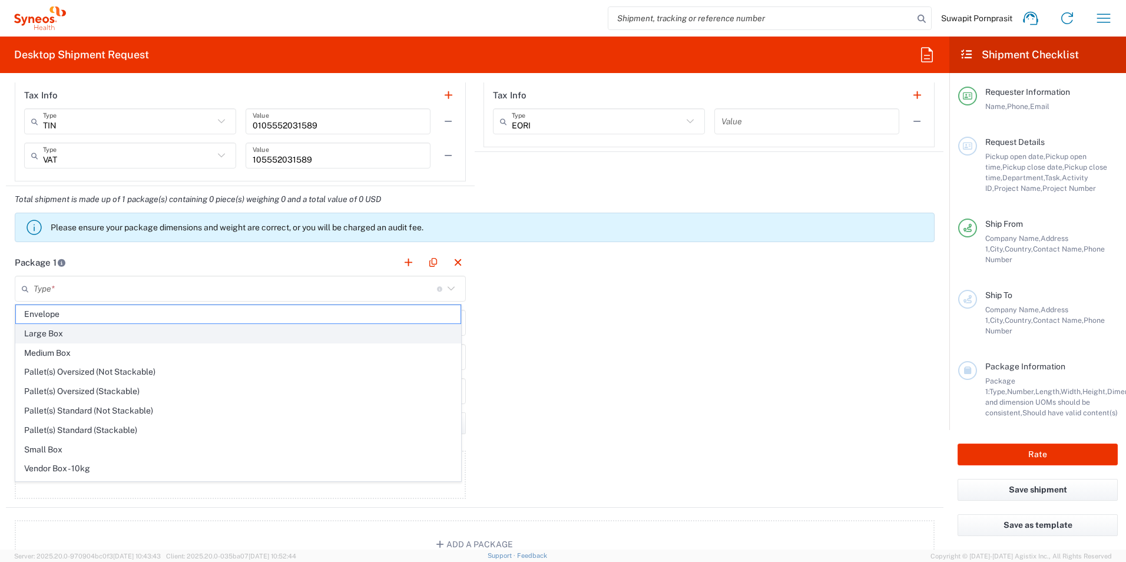
click at [81, 337] on span "Large Box" at bounding box center [238, 334] width 445 height 18
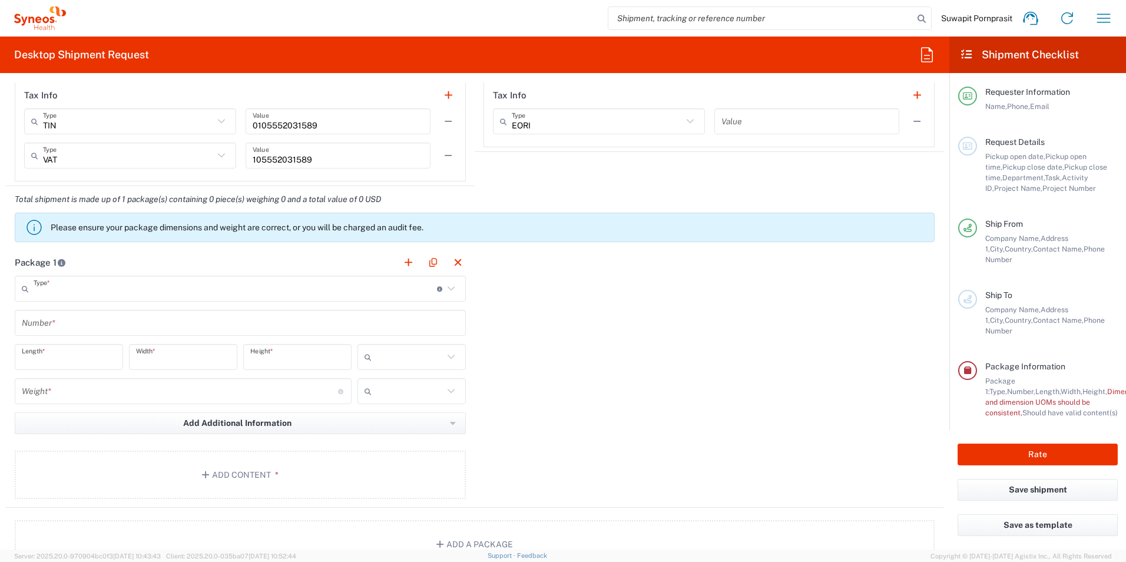
type input "Large Box"
type input "17.5"
type input "12.5"
type input "3"
type input "in"
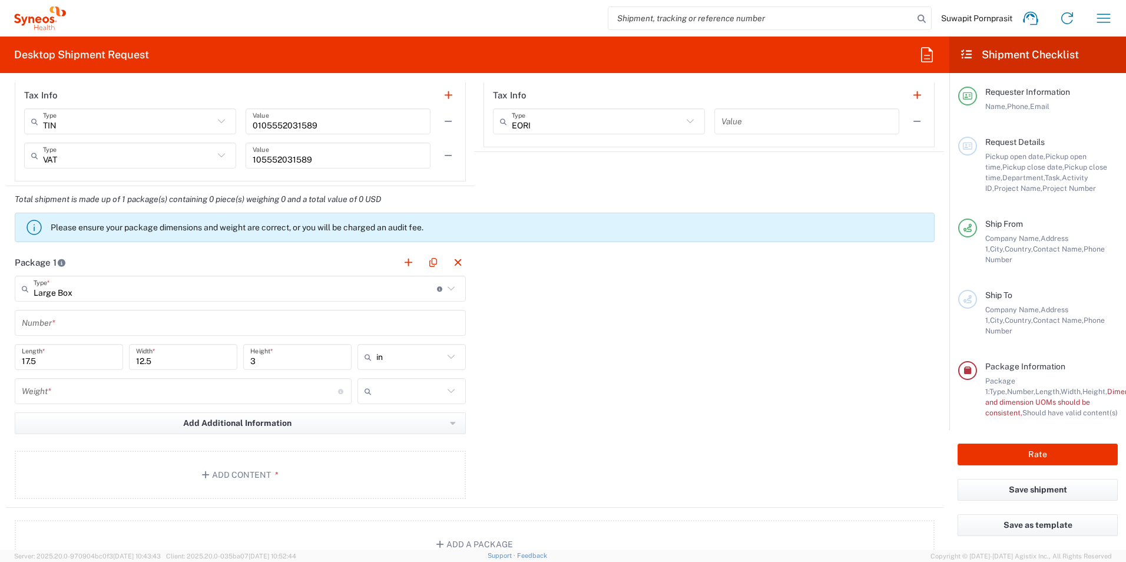
click at [235, 392] on input "number" at bounding box center [180, 391] width 316 height 21
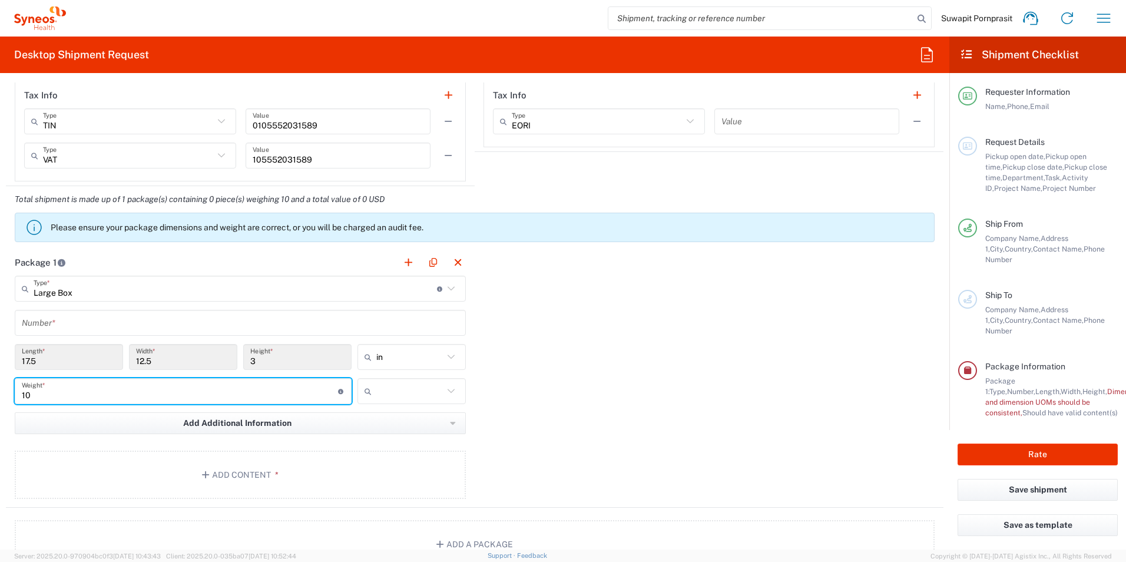
type input "10"
click at [448, 395] on icon at bounding box center [450, 390] width 15 height 15
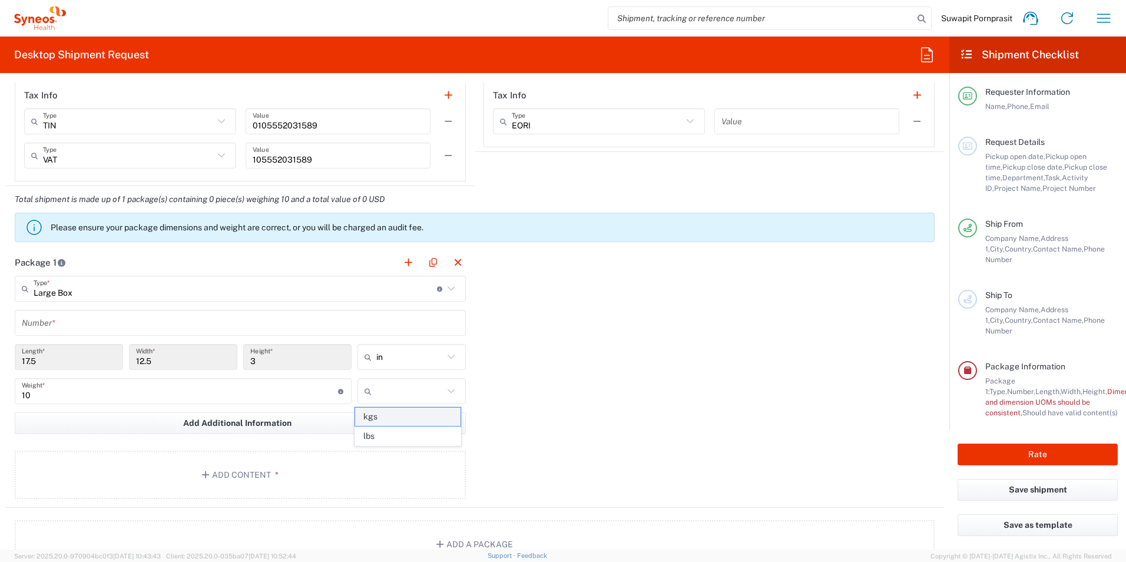
click at [422, 421] on span "kgs" at bounding box center [407, 417] width 105 height 18
type input "kgs"
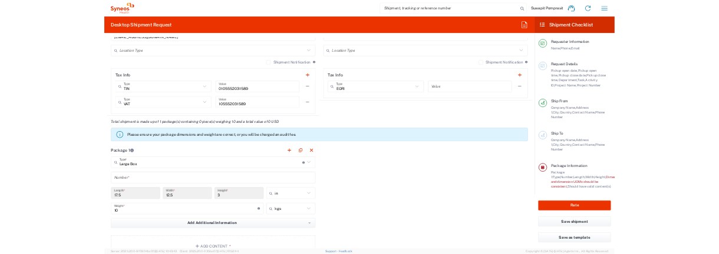
scroll to position [766, 0]
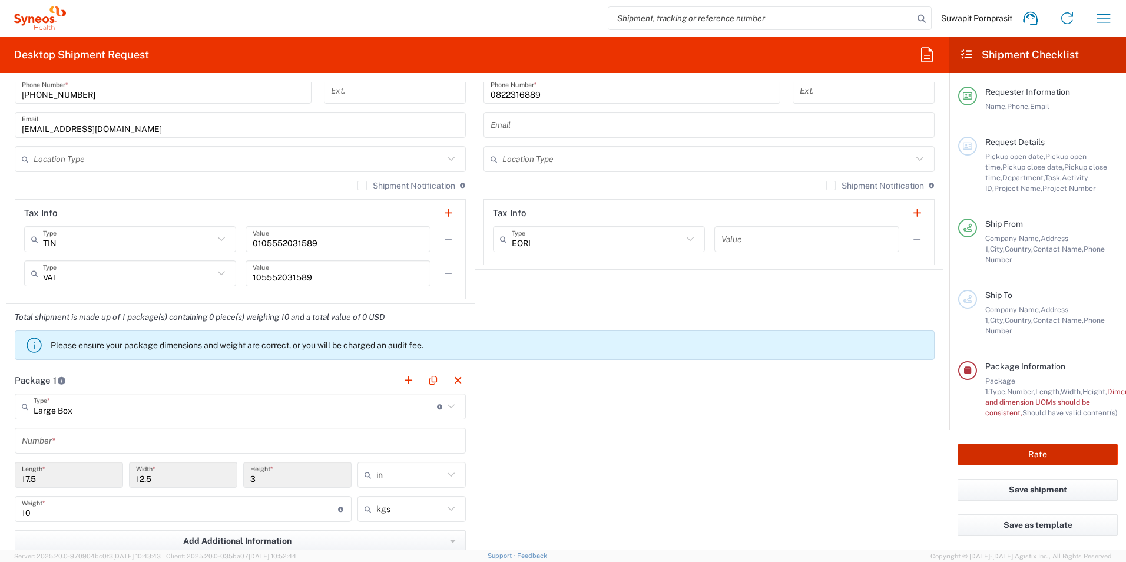
click at [1010, 443] on button "Rate" at bounding box center [1038, 454] width 160 height 22
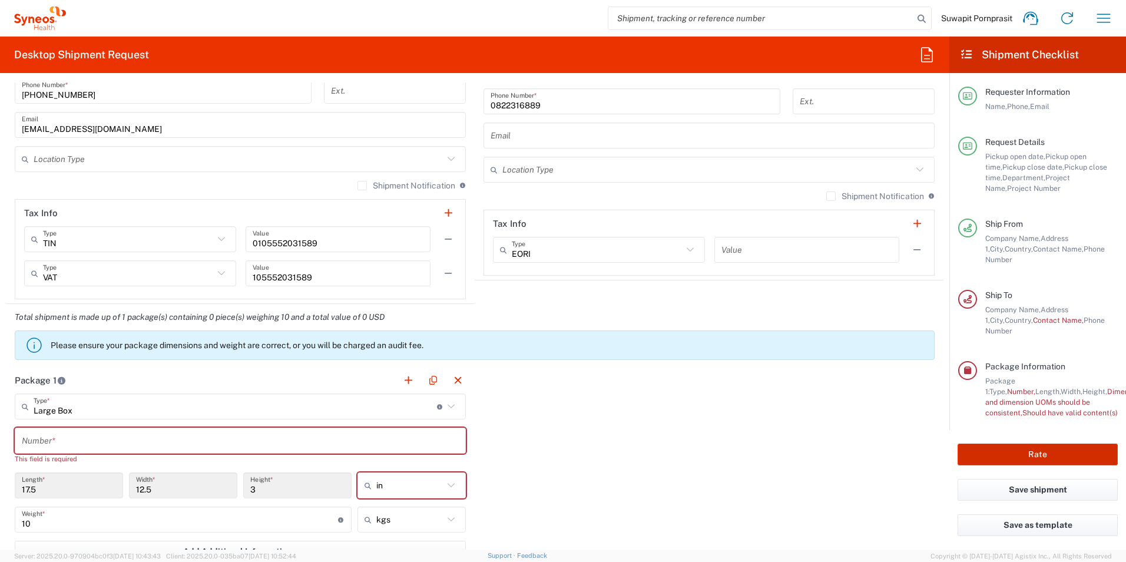
type input "7026556"
click at [35, 442] on input "text" at bounding box center [240, 441] width 437 height 21
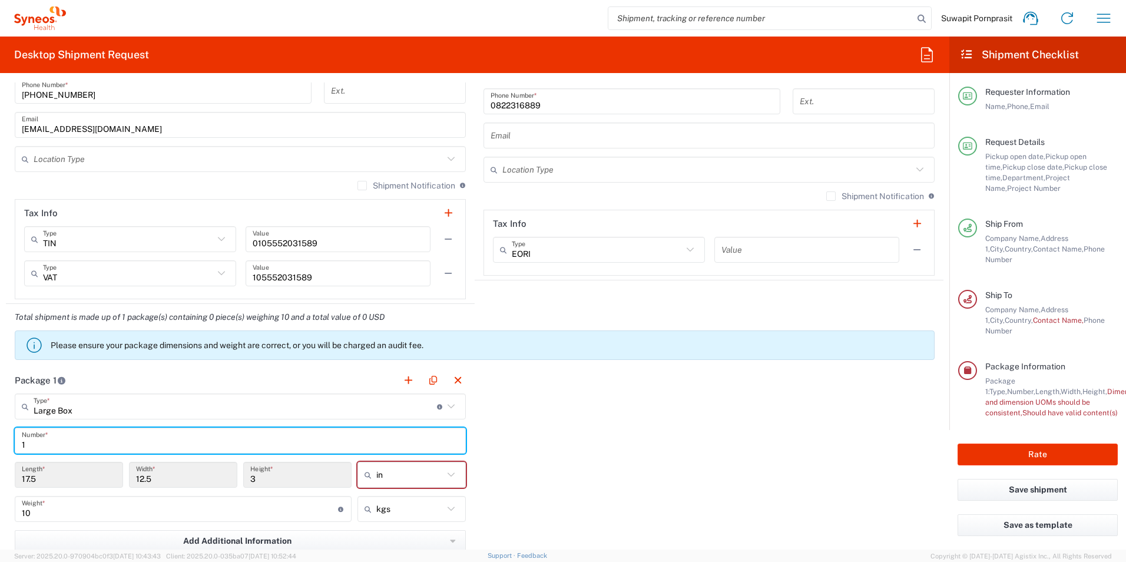
type input "1"
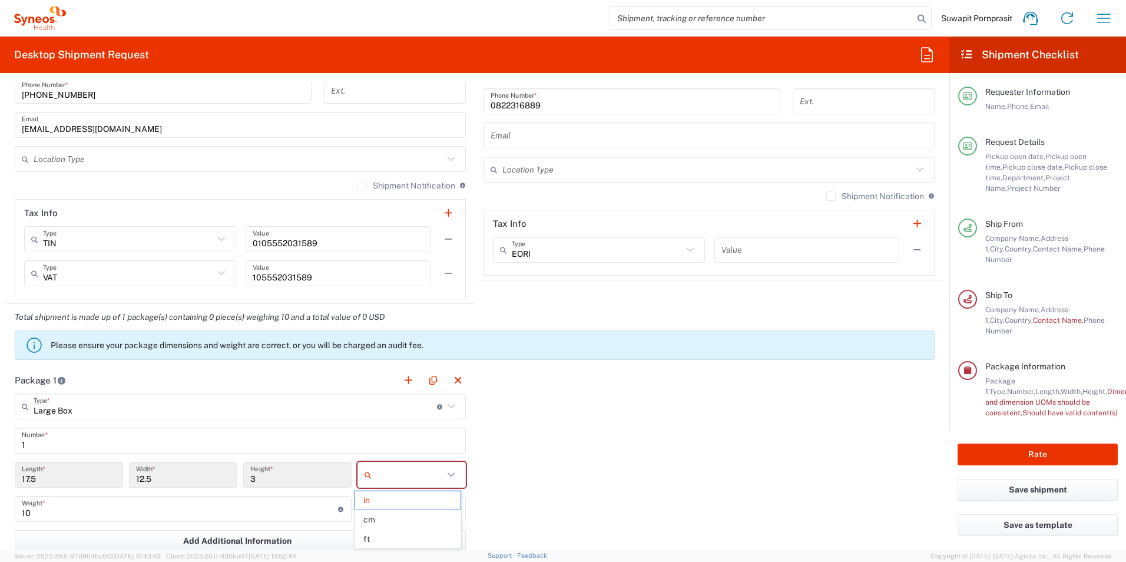
click at [435, 472] on input "text" at bounding box center [409, 474] width 67 height 19
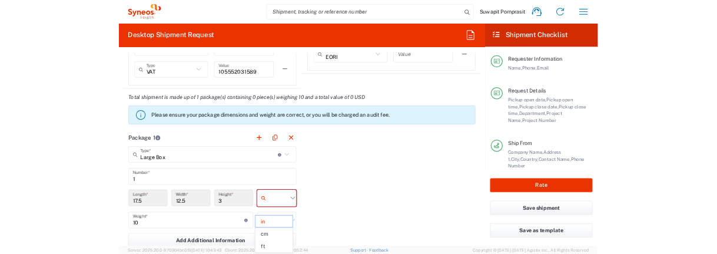
scroll to position [942, 0]
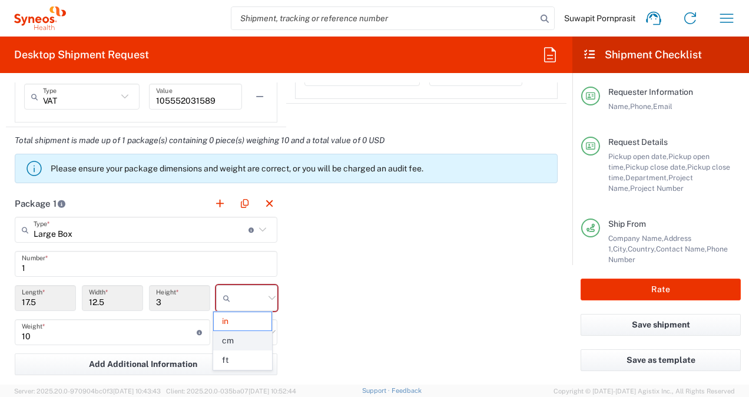
click at [239, 343] on span "cm" at bounding box center [243, 341] width 58 height 18
type input "44.45"
type input "31.75"
type input "7.62"
type input "cm"
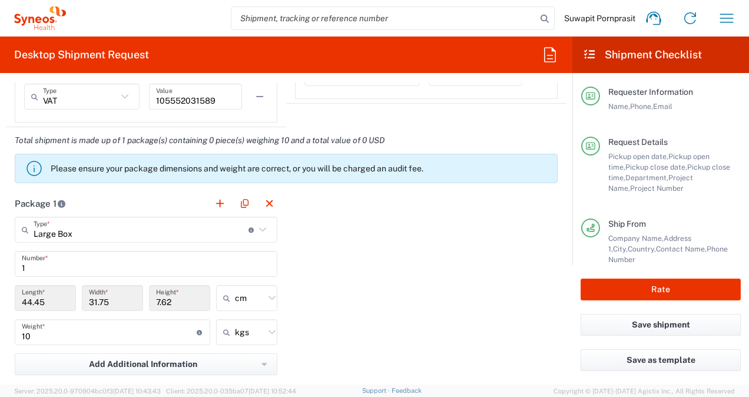
click at [171, 307] on div "7.62 Height *" at bounding box center [179, 298] width 61 height 26
click at [177, 299] on input "7.62" at bounding box center [179, 298] width 47 height 21
drag, startPoint x: 177, startPoint y: 299, endPoint x: 155, endPoint y: 299, distance: 21.8
click at [156, 299] on input "7.62" at bounding box center [179, 298] width 47 height 21
click at [340, 298] on div "Package 1 Large Box Type * Material used to package goods Envelope Large Box Me…" at bounding box center [286, 319] width 561 height 259
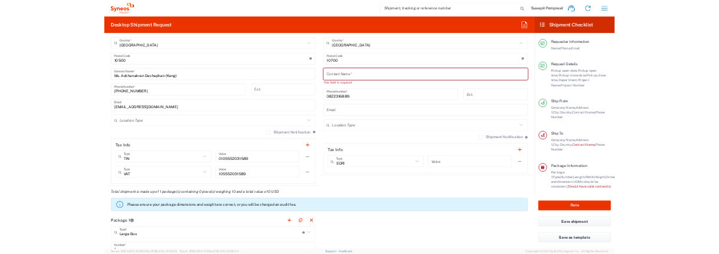
scroll to position [658, 0]
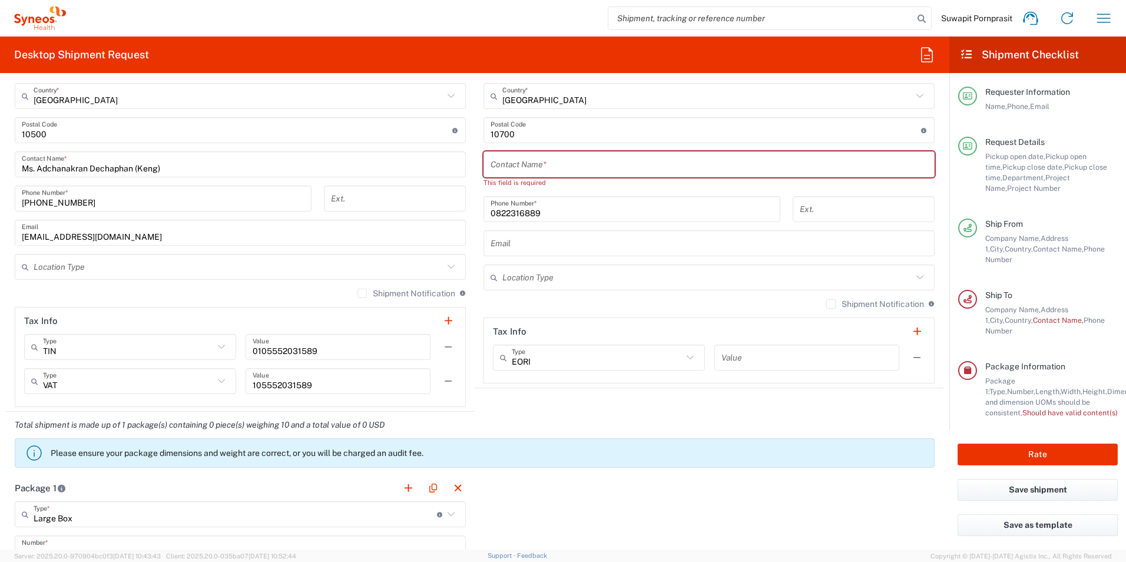
click at [541, 165] on input "text" at bounding box center [709, 164] width 437 height 21
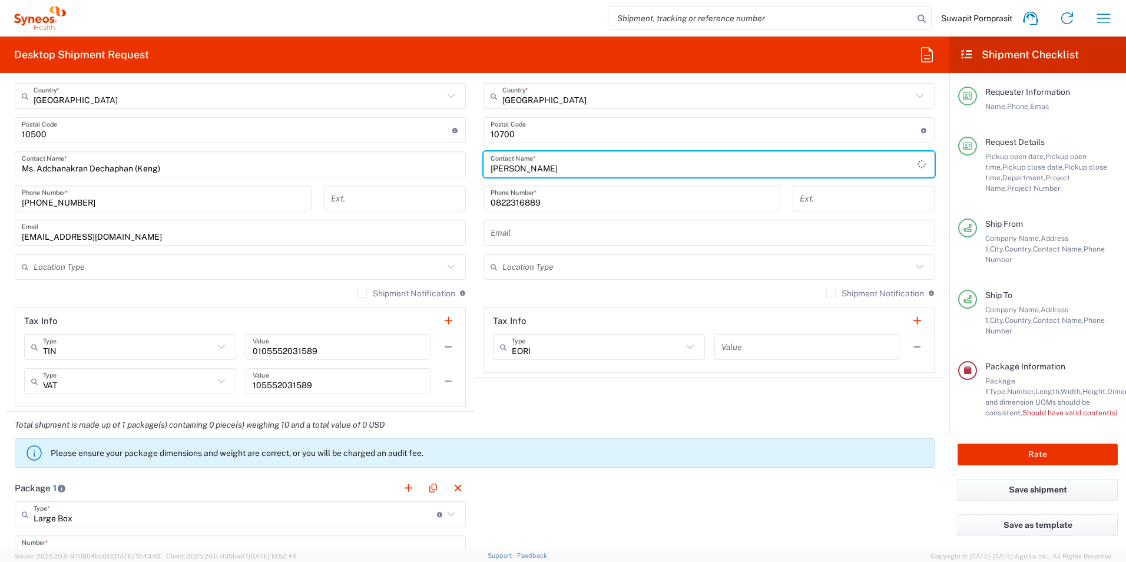
type input "[PERSON_NAME]"
drag, startPoint x: 1039, startPoint y: 443, endPoint x: 865, endPoint y: 394, distance: 181.2
click at [1039, 443] on button "Rate" at bounding box center [1038, 454] width 160 height 22
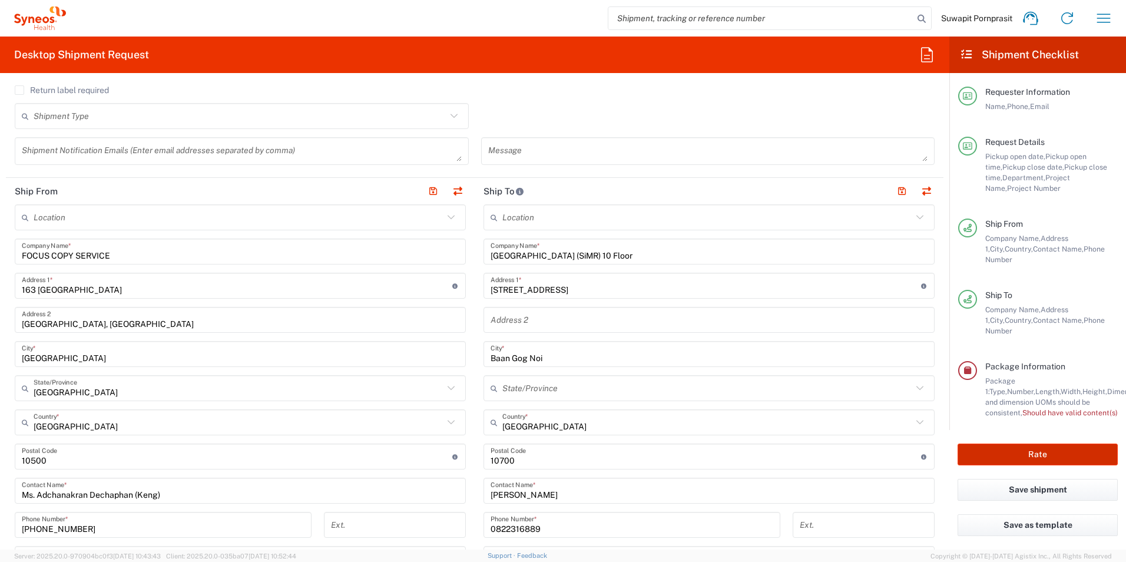
scroll to position [304, 0]
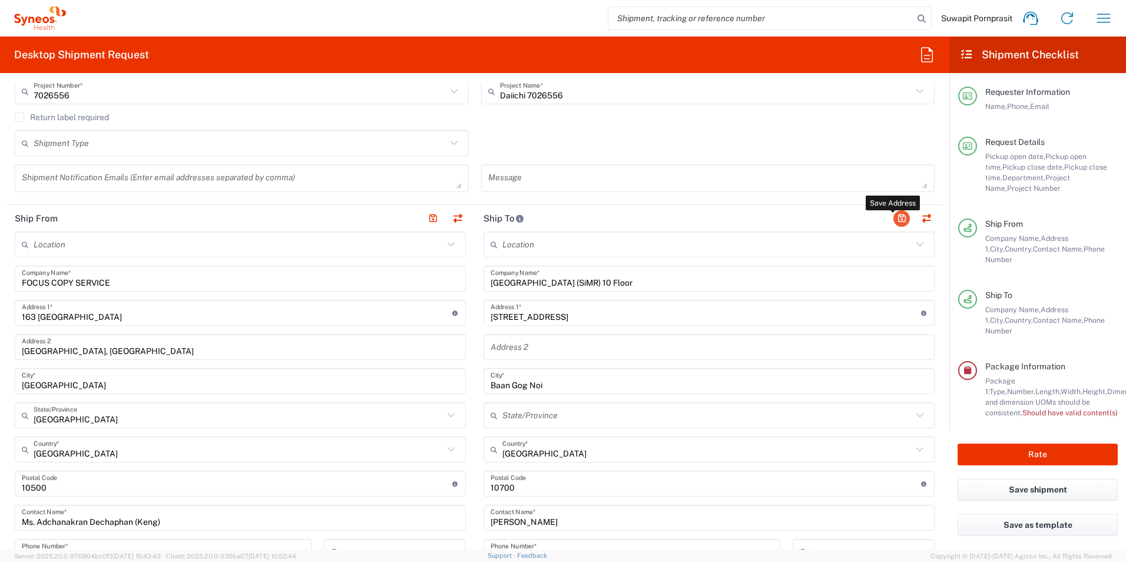
click at [893, 218] on button "button" at bounding box center [901, 218] width 16 height 16
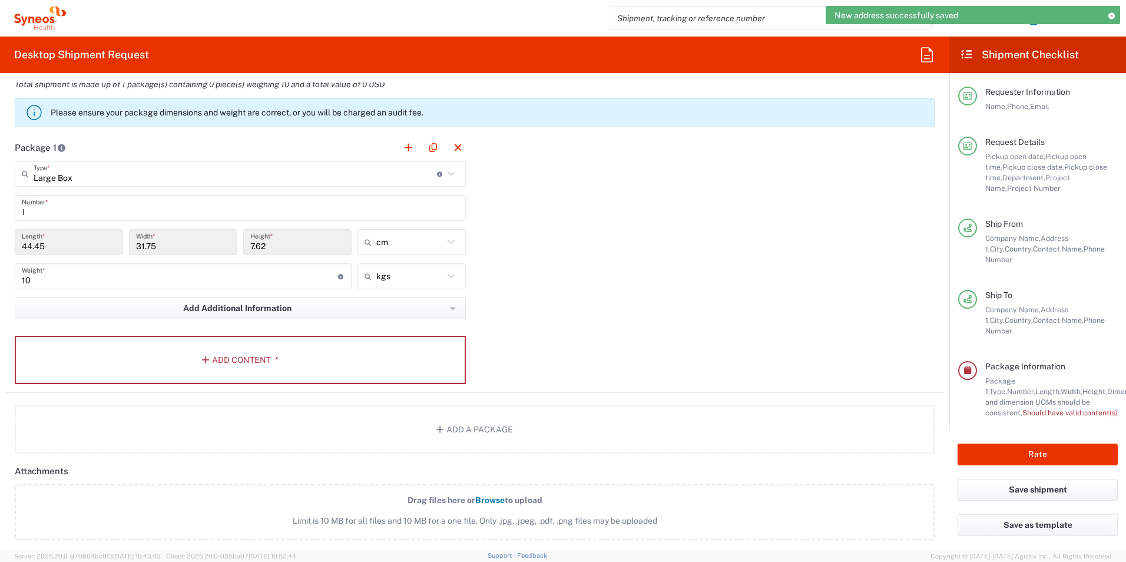
scroll to position [1011, 0]
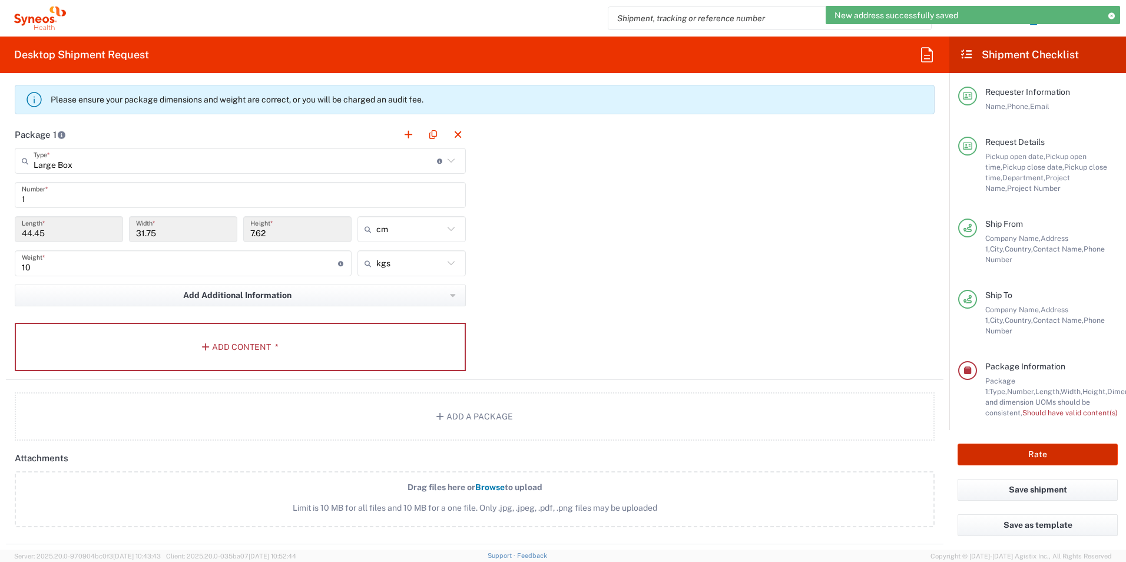
click at [1017, 445] on button "Rate" at bounding box center [1038, 454] width 160 height 22
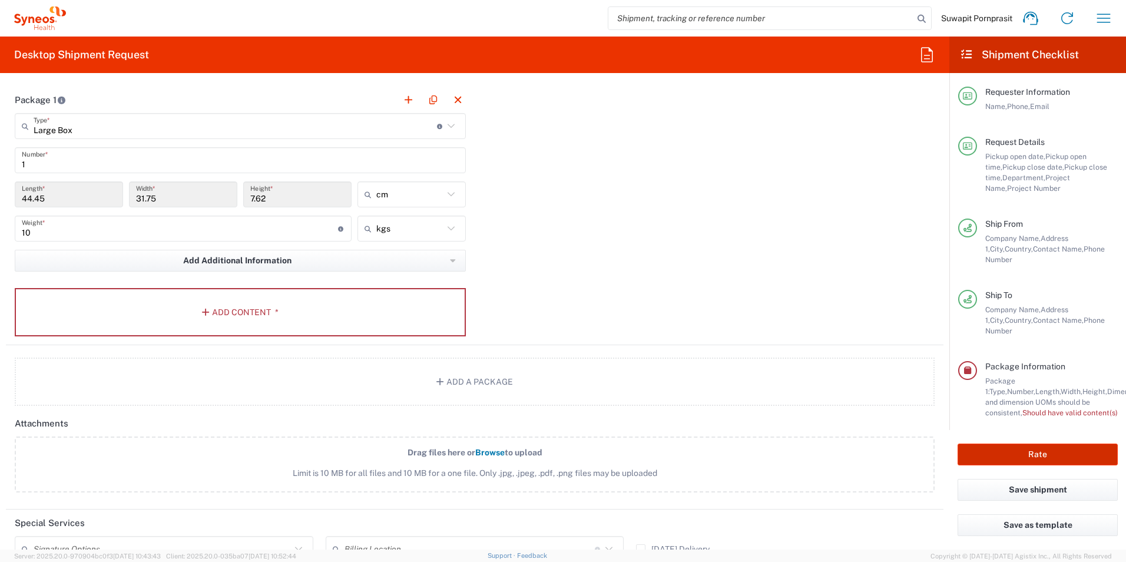
scroll to position [1060, 0]
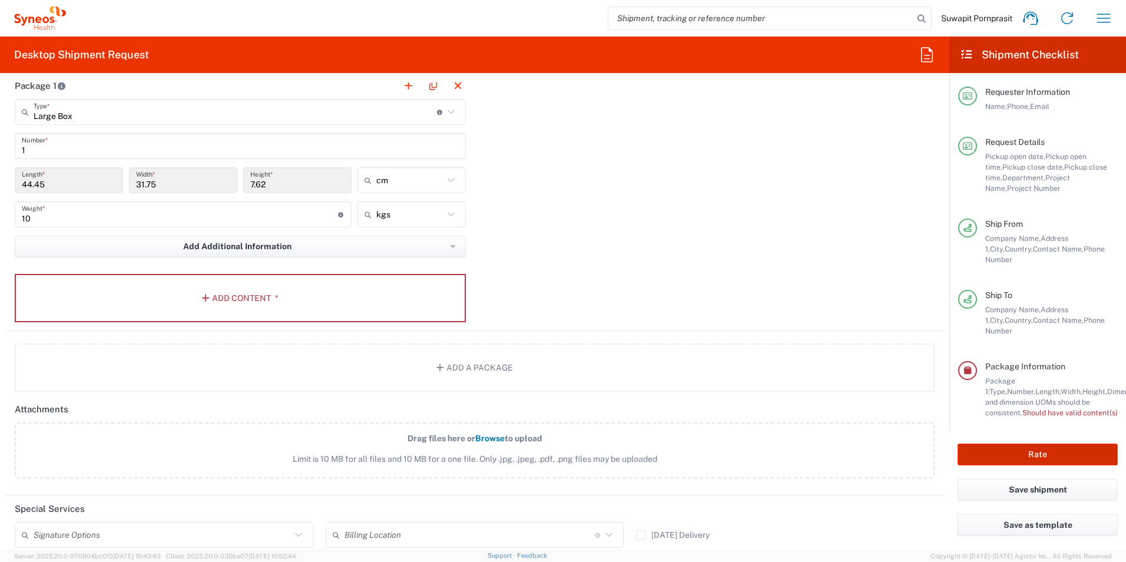
click at [1021, 449] on button "Rate" at bounding box center [1038, 454] width 160 height 22
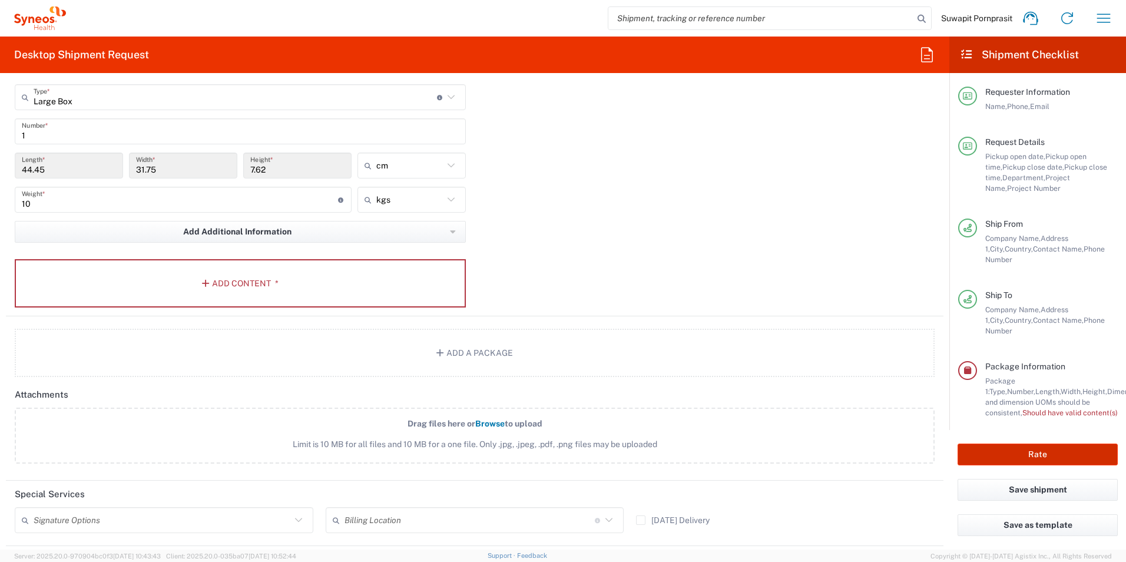
scroll to position [893, 0]
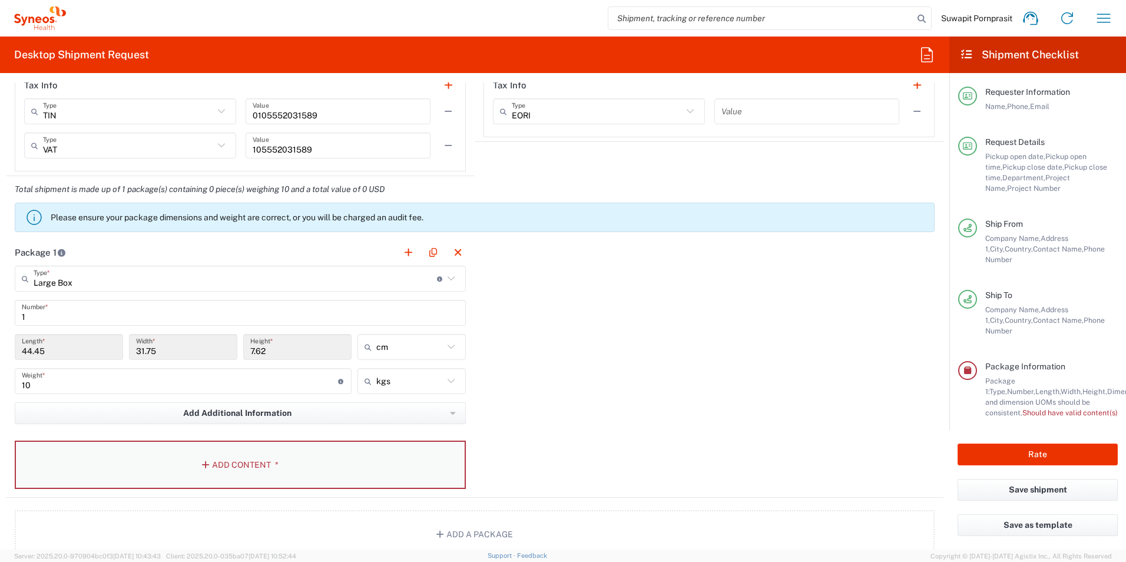
click at [201, 449] on button "Add Content *" at bounding box center [240, 465] width 451 height 48
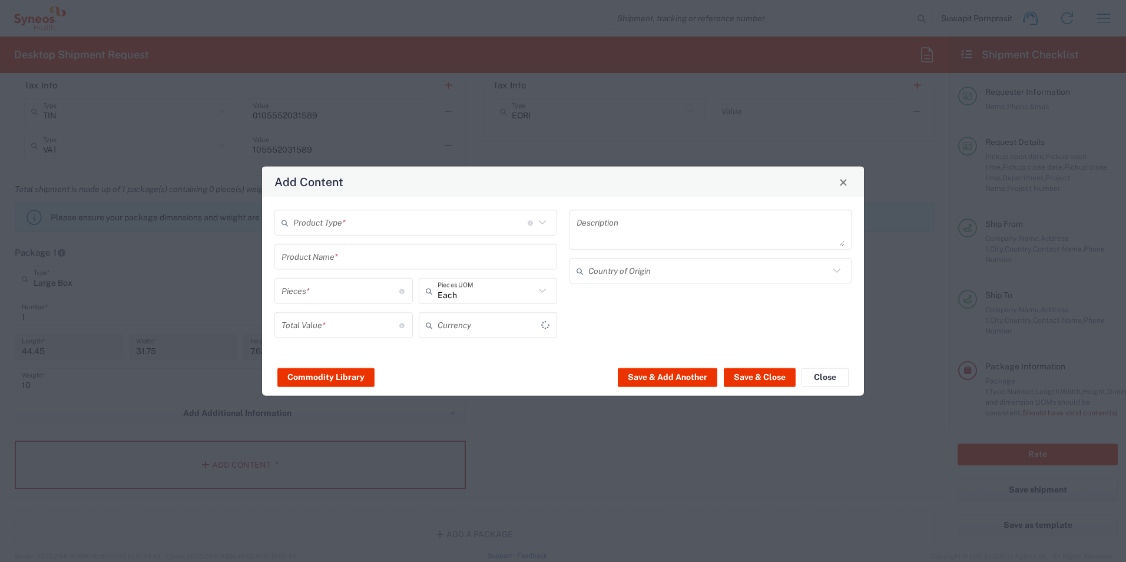
type input "US Dollar"
click at [375, 217] on input "text" at bounding box center [410, 222] width 234 height 21
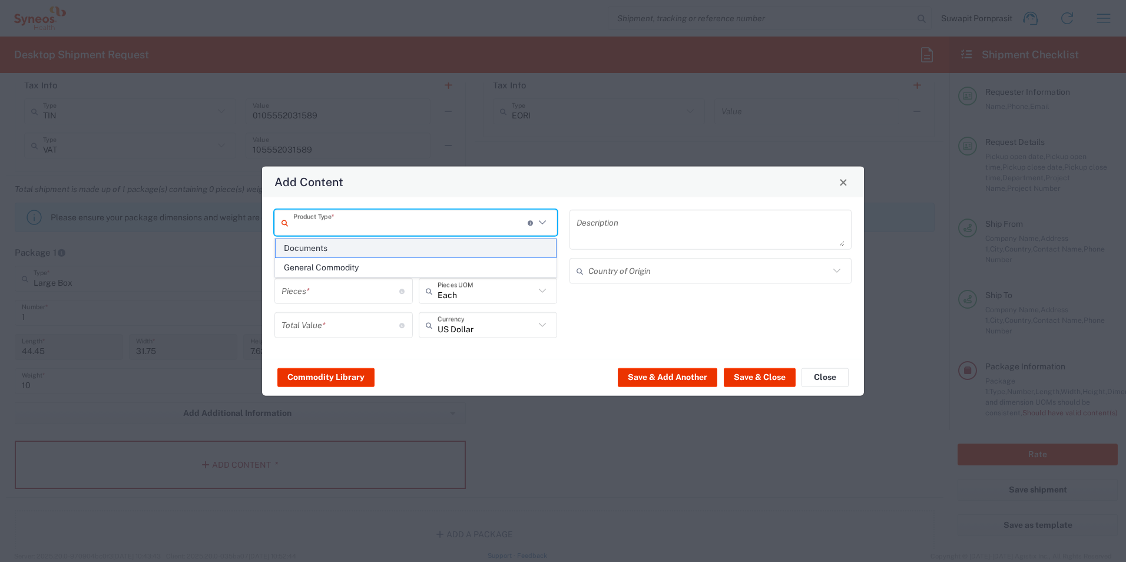
click at [355, 251] on span "Documents" at bounding box center [416, 248] width 280 height 18
type input "Documents"
type input "1"
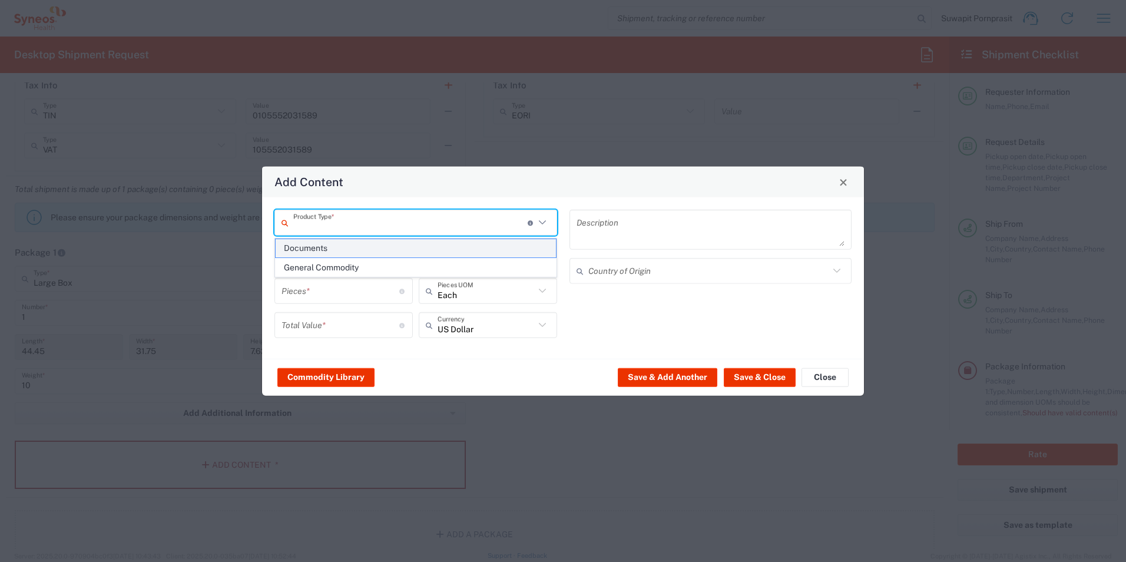
type textarea "Documents"
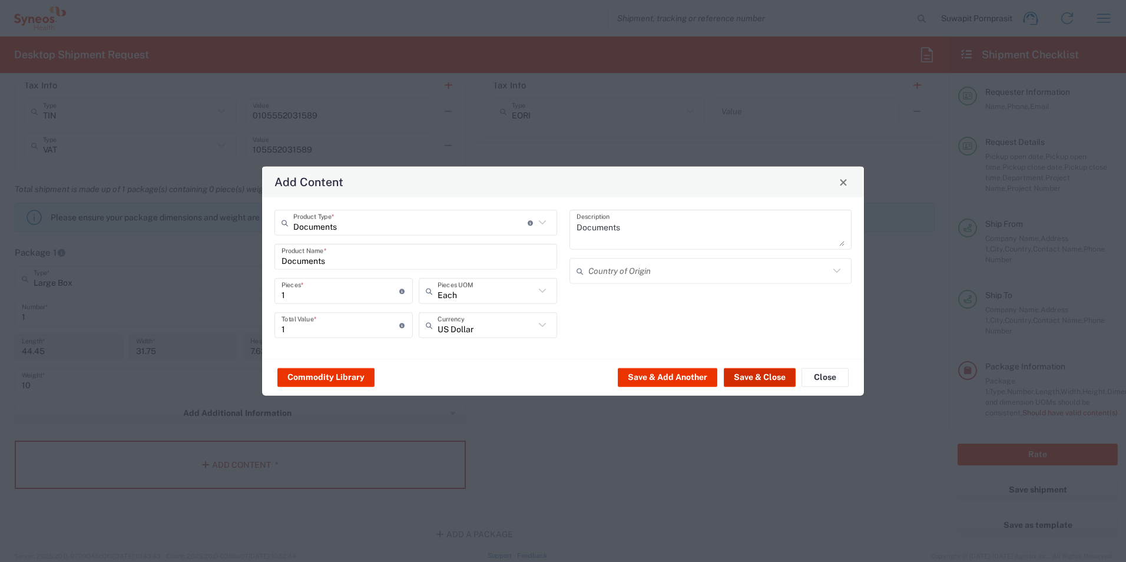
click at [777, 379] on button "Save & Close" at bounding box center [760, 377] width 72 height 19
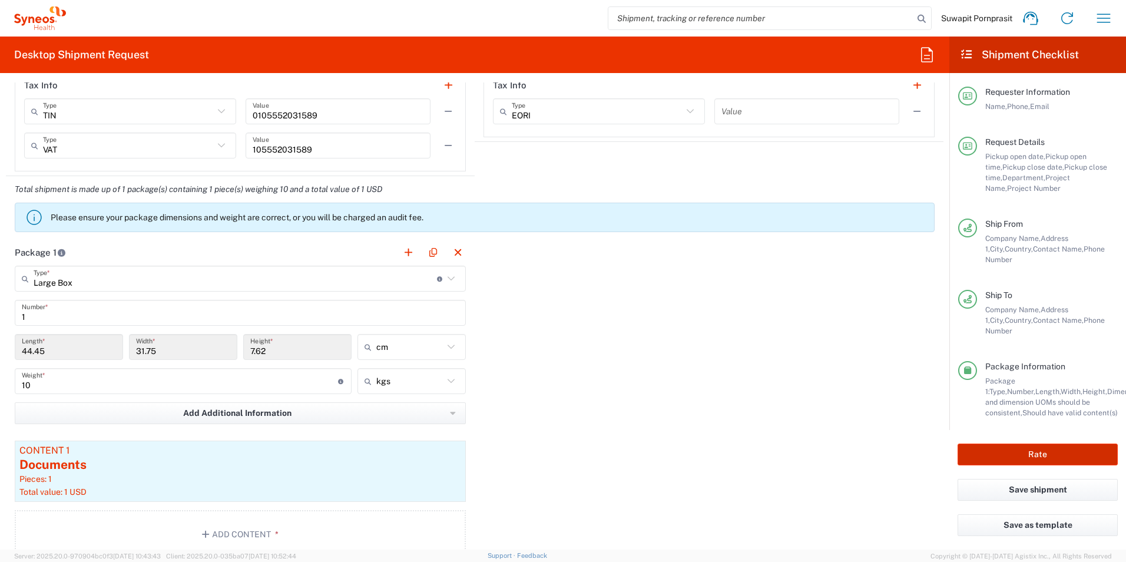
click at [1028, 443] on button "Rate" at bounding box center [1038, 454] width 160 height 22
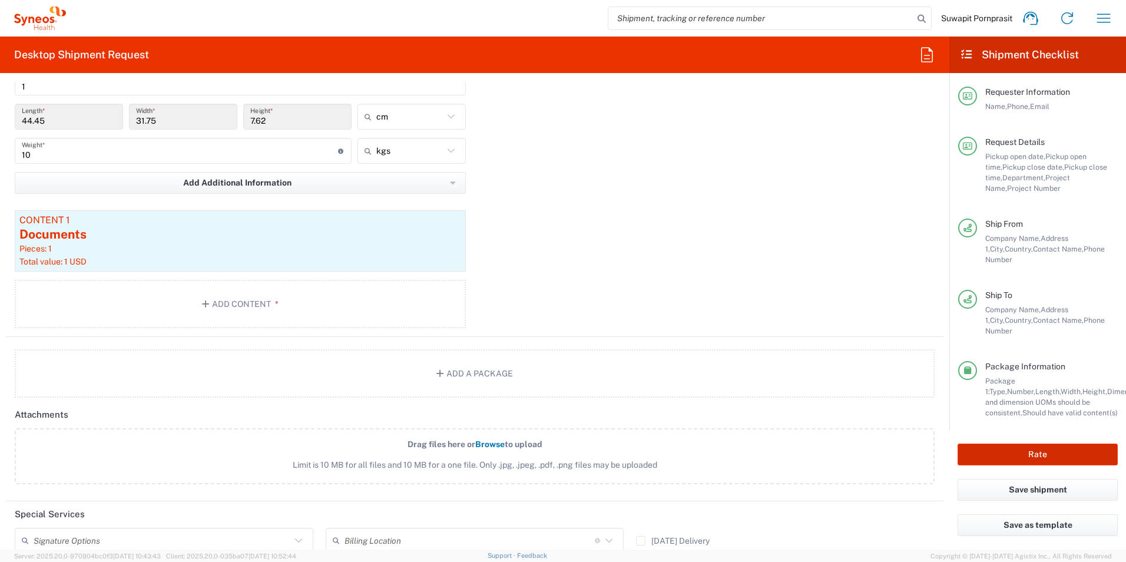
scroll to position [1129, 0]
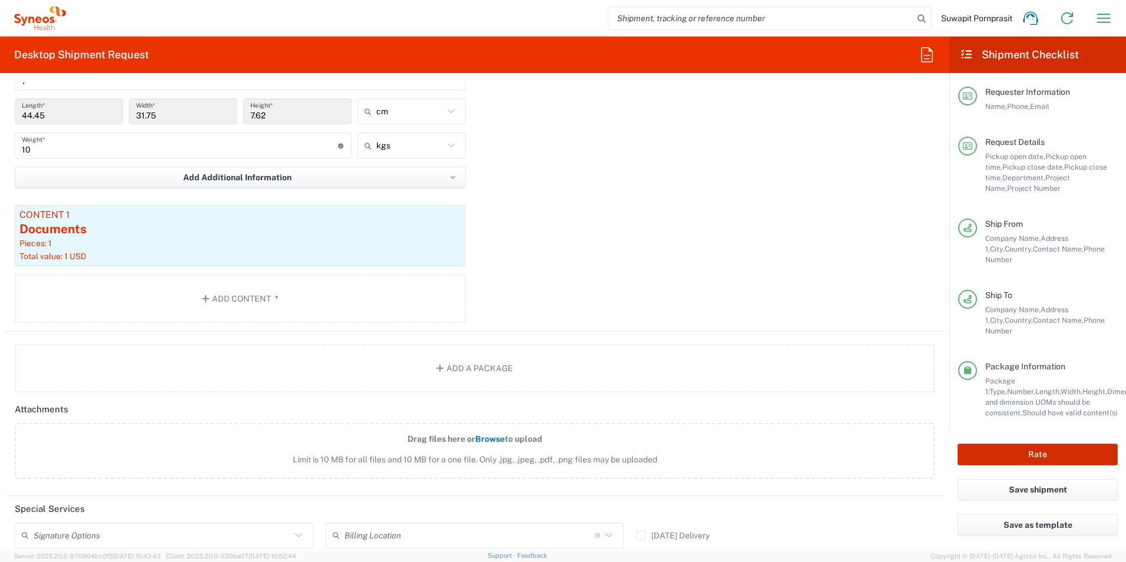
click at [1055, 444] on agx-block-ui "Suwapit Pornprasit Home Shipment estimator Shipment tracking Desktop shipment r…" at bounding box center [563, 281] width 1126 height 562
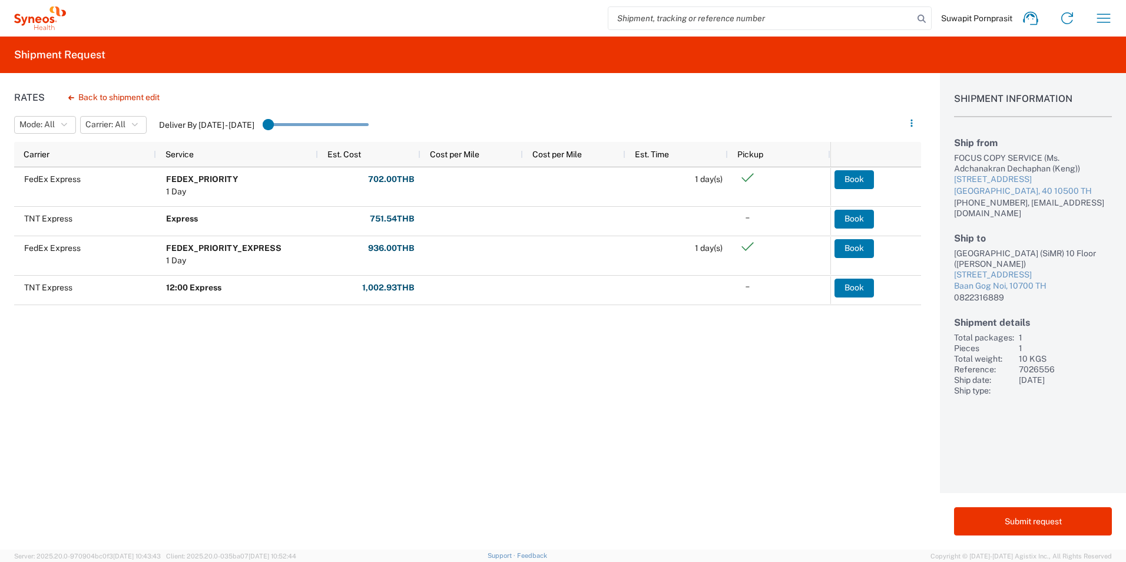
drag, startPoint x: 270, startPoint y: 120, endPoint x: 292, endPoint y: 121, distance: 21.8
click at [292, 121] on input "range" at bounding box center [316, 125] width 106 height 18
drag, startPoint x: 273, startPoint y: 123, endPoint x: 295, endPoint y: 123, distance: 21.8
click at [295, 123] on input "range" at bounding box center [316, 125] width 106 height 18
click at [131, 98] on button "Back to shipment edit" at bounding box center [114, 97] width 110 height 21
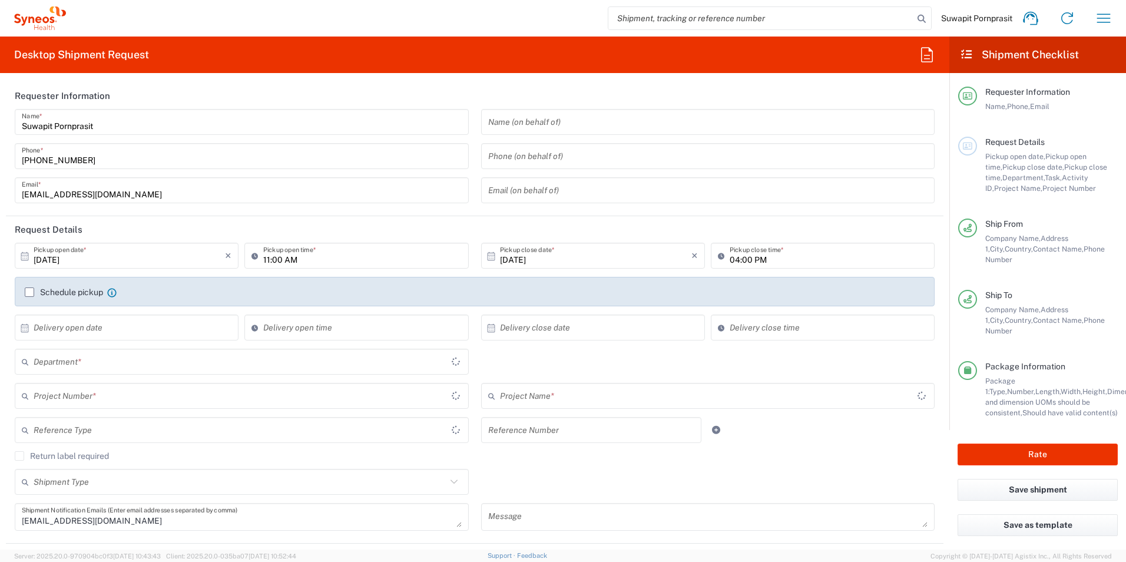
type input "7026556"
type input "Daiichi 7026556"
type input "Large Box"
type input "[GEOGRAPHIC_DATA]"
type input "3229"
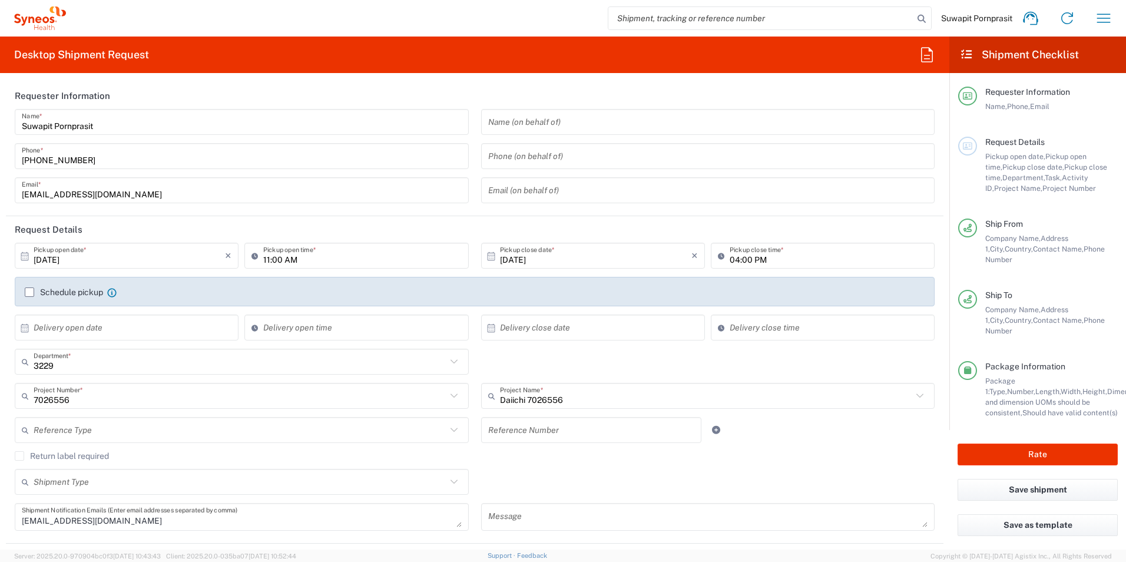
click at [137, 329] on input "text" at bounding box center [129, 327] width 191 height 21
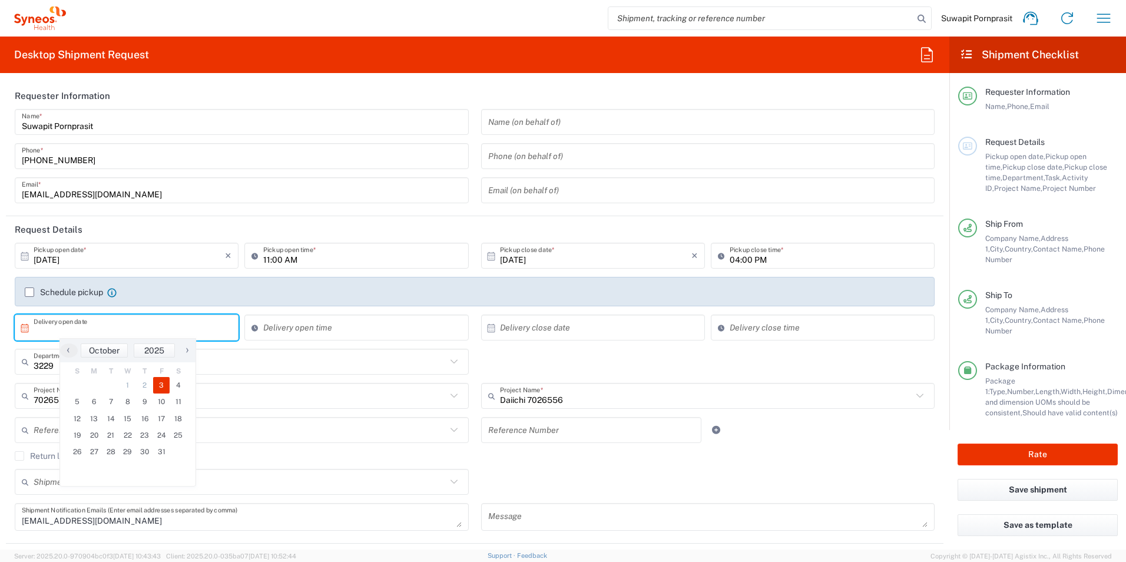
click at [157, 382] on span "3" at bounding box center [161, 385] width 17 height 16
type input "[DATE]"
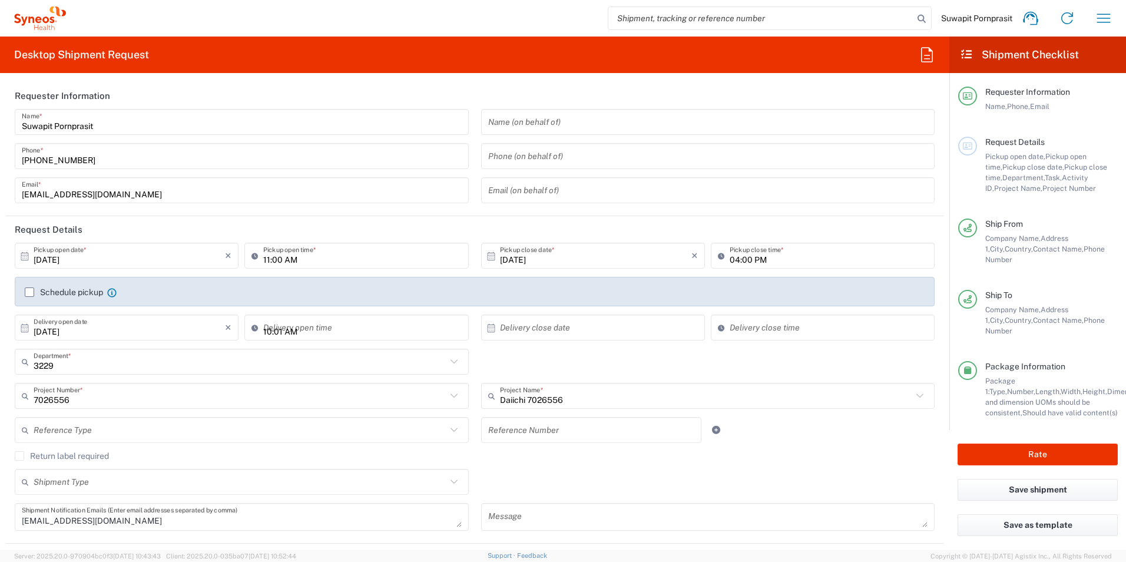
click at [342, 329] on input "10:01 AM" at bounding box center [362, 327] width 198 height 21
type input "01:00 PM"
click at [552, 332] on input "text" at bounding box center [595, 327] width 191 height 21
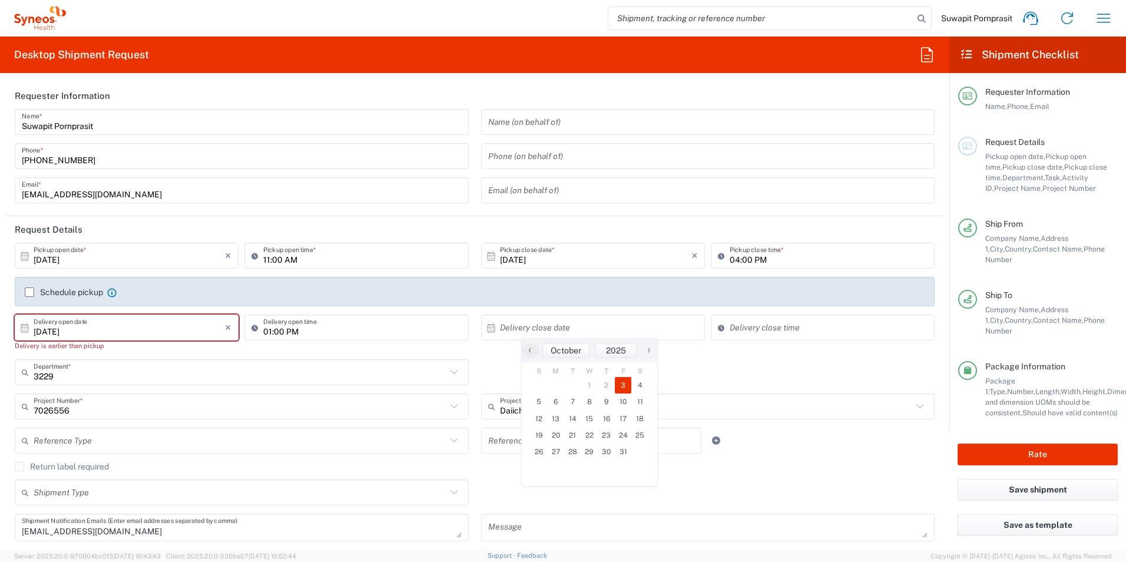
click at [627, 386] on span "3" at bounding box center [623, 385] width 17 height 16
type input "[DATE]"
click at [798, 330] on input "10:01 AM" at bounding box center [829, 327] width 198 height 21
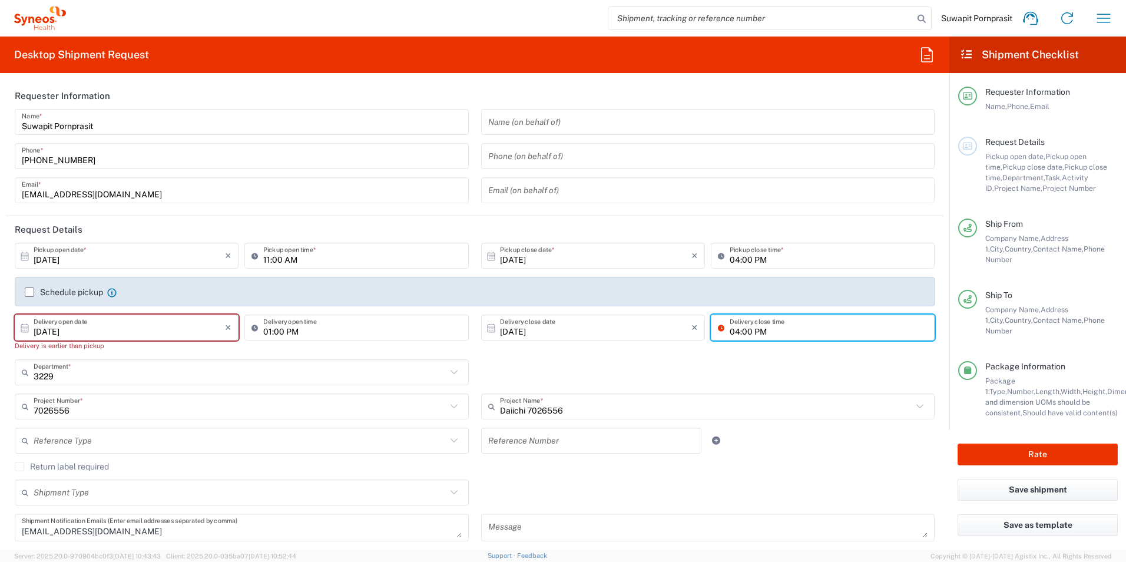
type input "04:00 PM"
click at [882, 360] on div "3229 Department * 3229 3000 3100 3109 3110 3111 3112 3125 3130 3135 3136 3150 3…" at bounding box center [475, 376] width 932 height 34
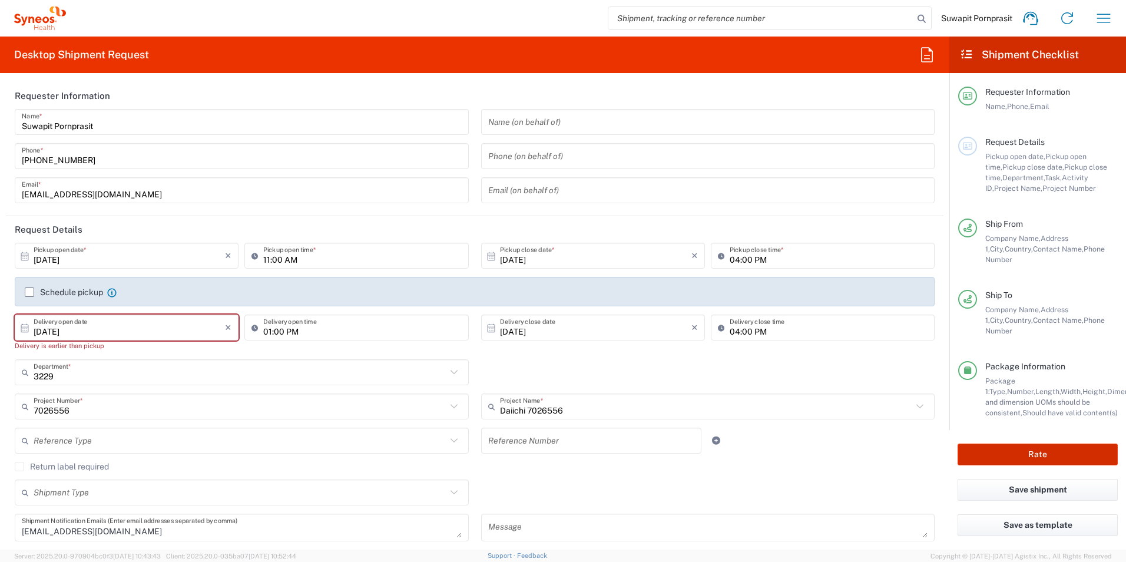
click at [988, 443] on button "Rate" at bounding box center [1038, 454] width 160 height 22
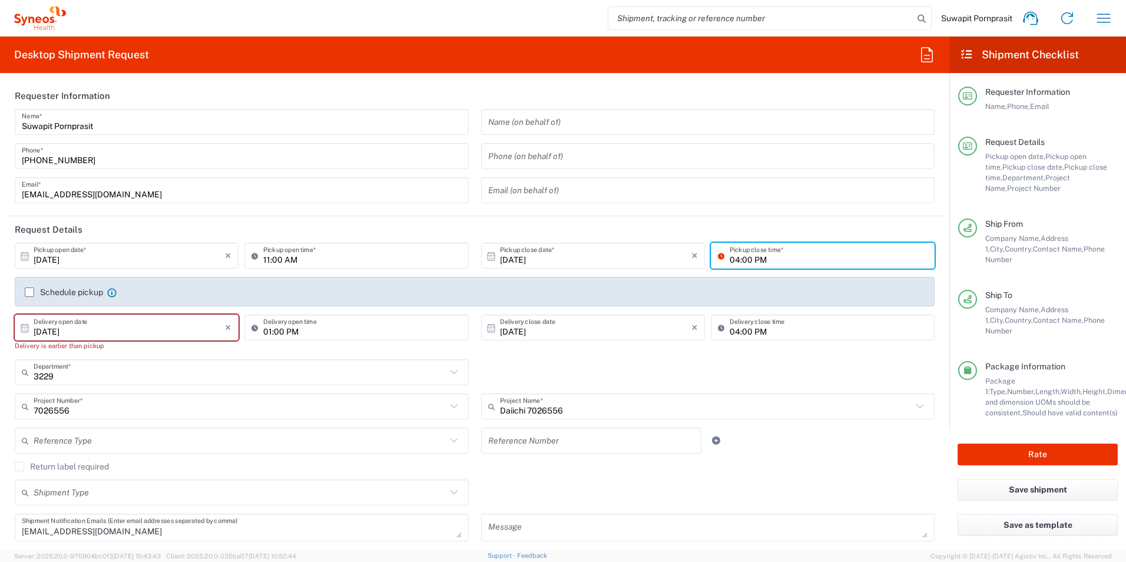
click at [771, 258] on input "04:00 PM" at bounding box center [829, 256] width 198 height 21
type input "01:00 PM"
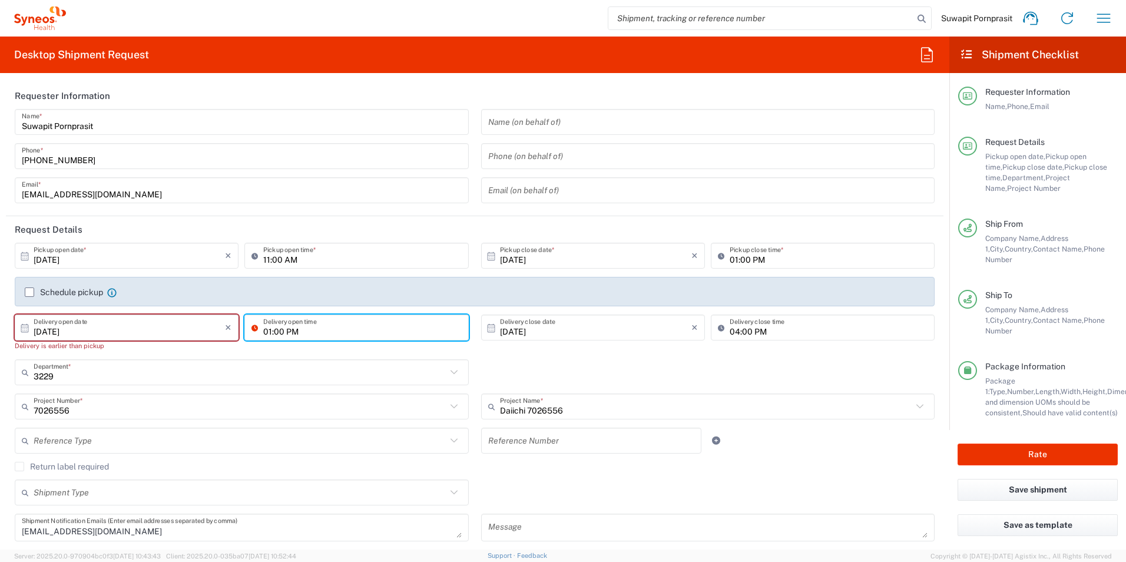
click at [268, 334] on input "01:00 PM" at bounding box center [362, 327] width 198 height 21
click at [267, 332] on input "01:00 PM" at bounding box center [362, 327] width 198 height 21
type input "02:00 PM"
click at [78, 333] on input "[DATE]" at bounding box center [129, 327] width 191 height 21
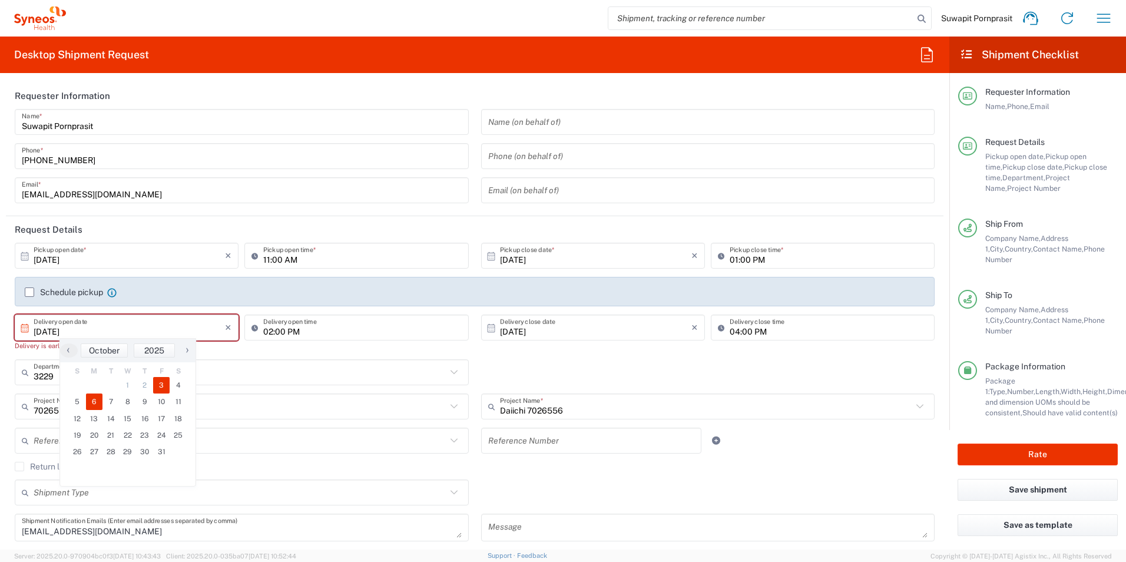
click at [91, 400] on span "6" at bounding box center [94, 401] width 17 height 16
type input "[DATE]"
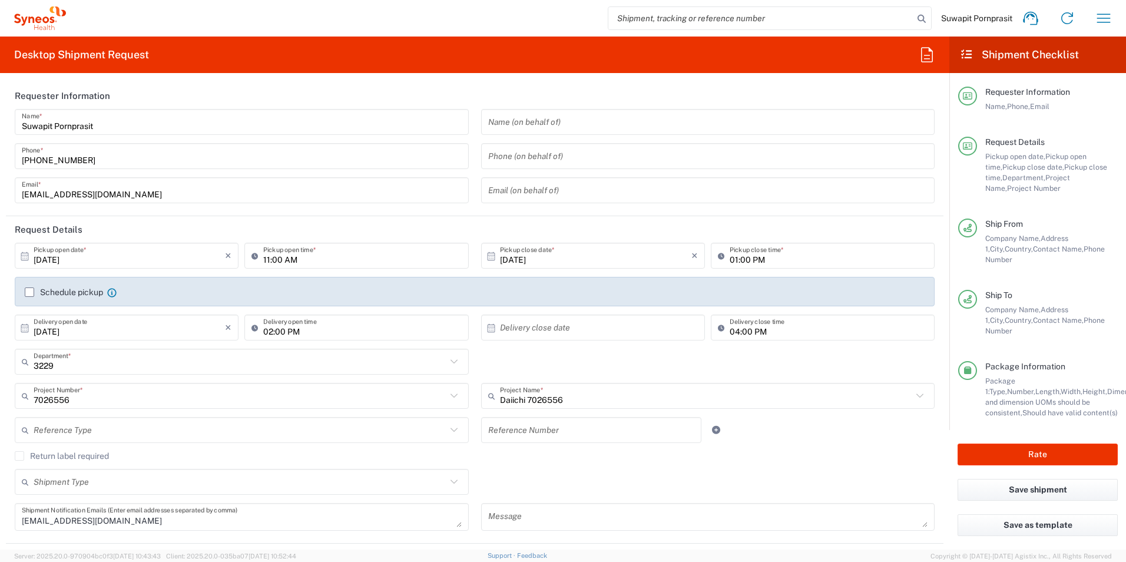
click at [319, 335] on input "02:00 PM" at bounding box center [362, 327] width 198 height 21
click at [309, 327] on input "09:00 PM" at bounding box center [362, 327] width 198 height 21
type input "09:00AM"
click at [833, 369] on div "3229 Department * 3229 3000 3100 3109 3110 3111 3112 3125 3130 3135 3136 3150 3…" at bounding box center [475, 366] width 932 height 34
click at [1042, 453] on button "Rate" at bounding box center [1038, 454] width 160 height 22
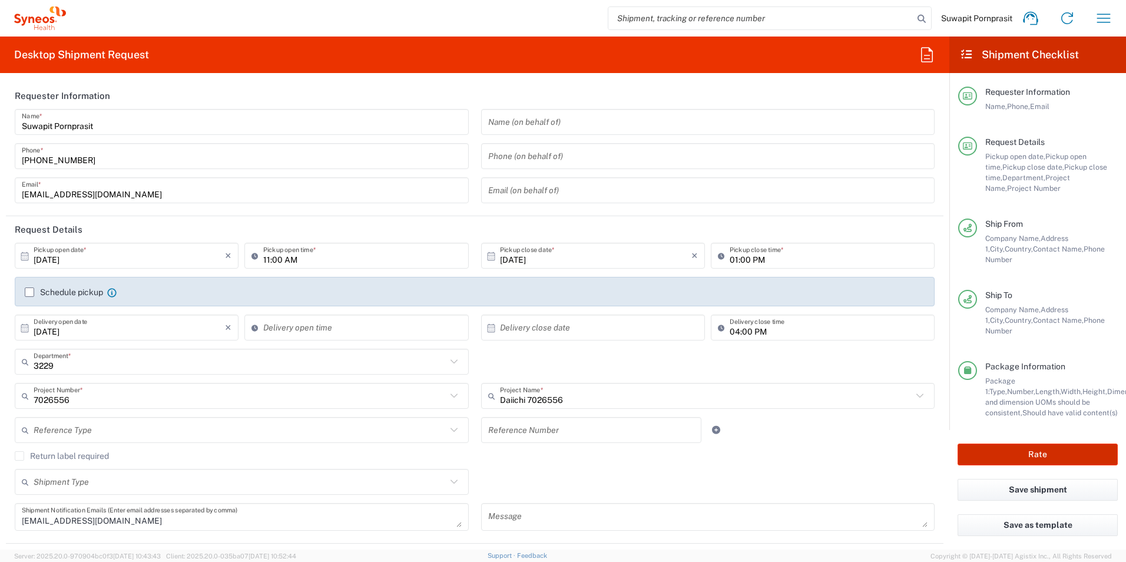
click at [1031, 447] on button "Rate" at bounding box center [1038, 454] width 160 height 22
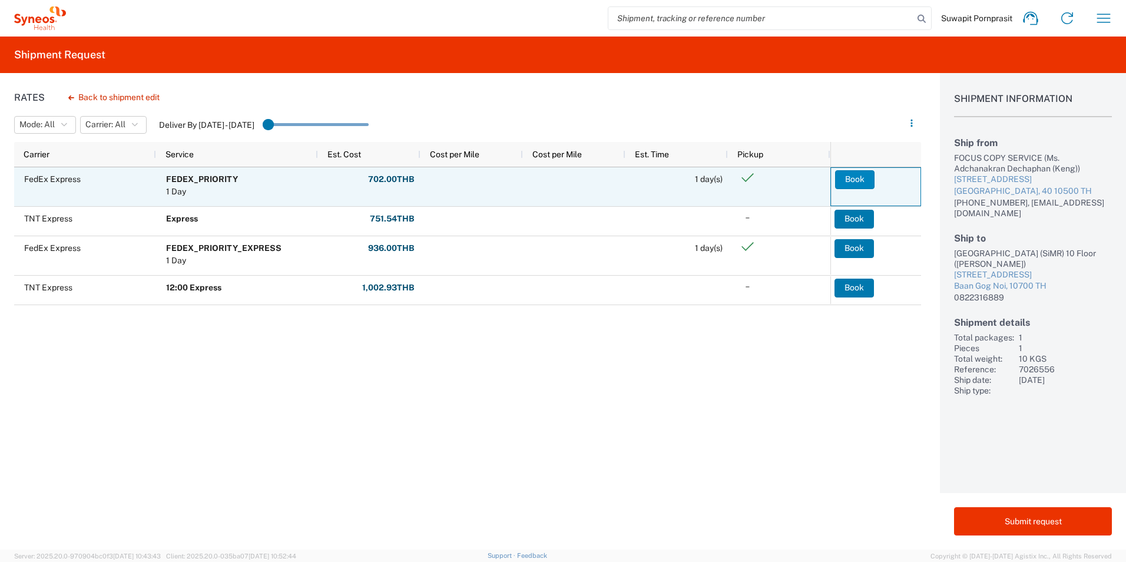
click at [856, 180] on button "Book" at bounding box center [854, 179] width 39 height 19
